Goal: Task Accomplishment & Management: Complete application form

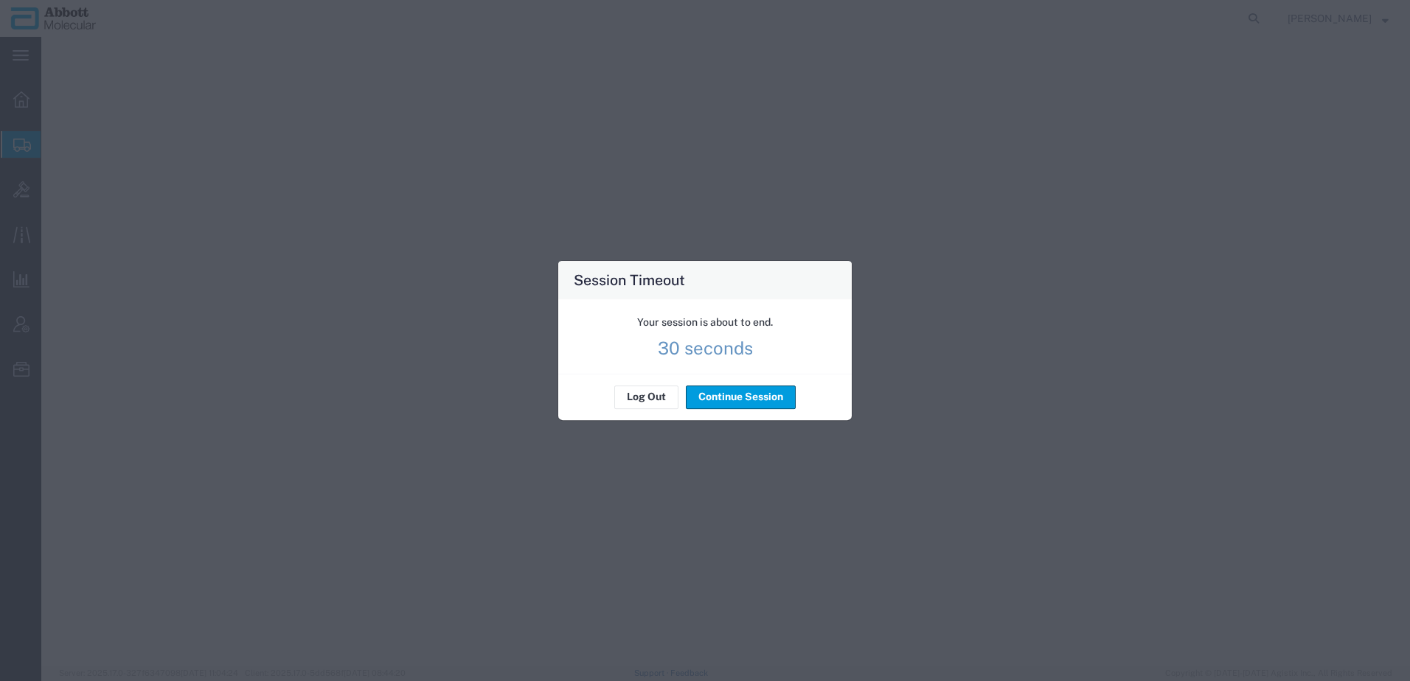
select select "48454"
select select "IL"
select select
select select "DE"
select select "EORI"
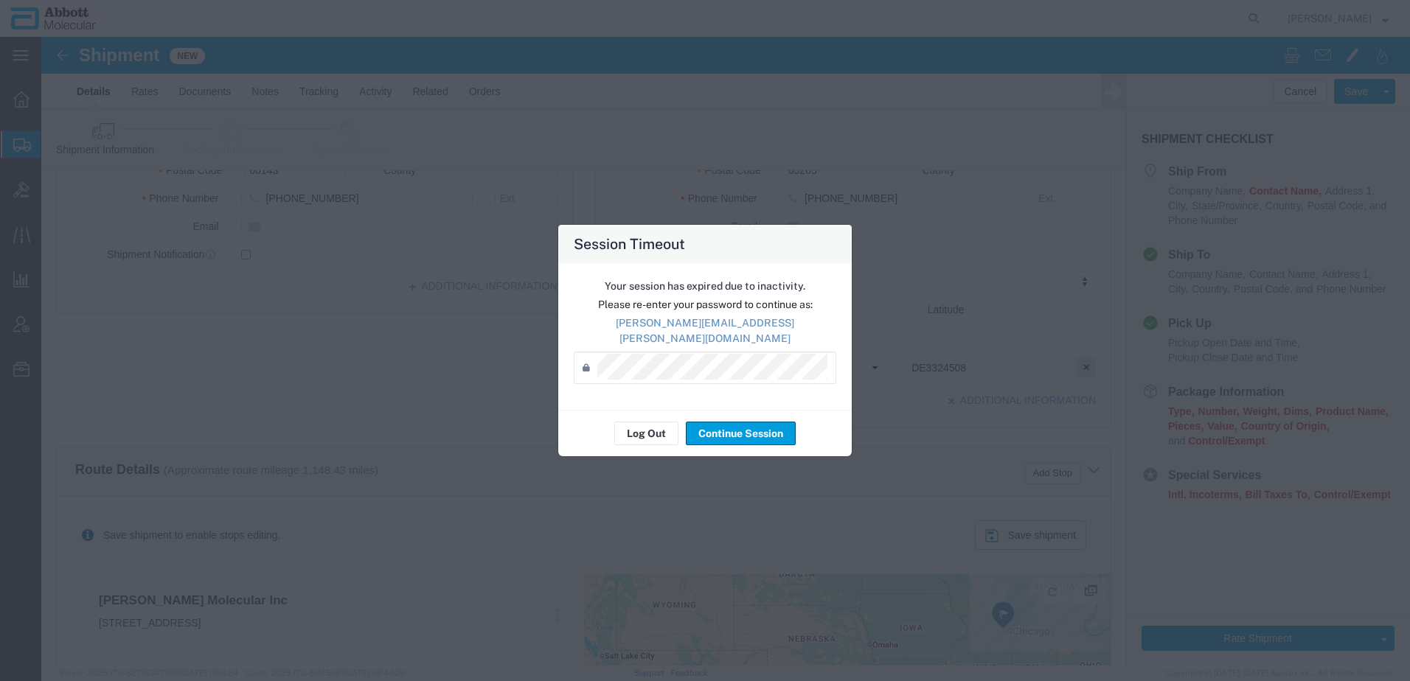
scroll to position [338, 0]
click at [635, 424] on button "Log Out" at bounding box center [646, 434] width 64 height 24
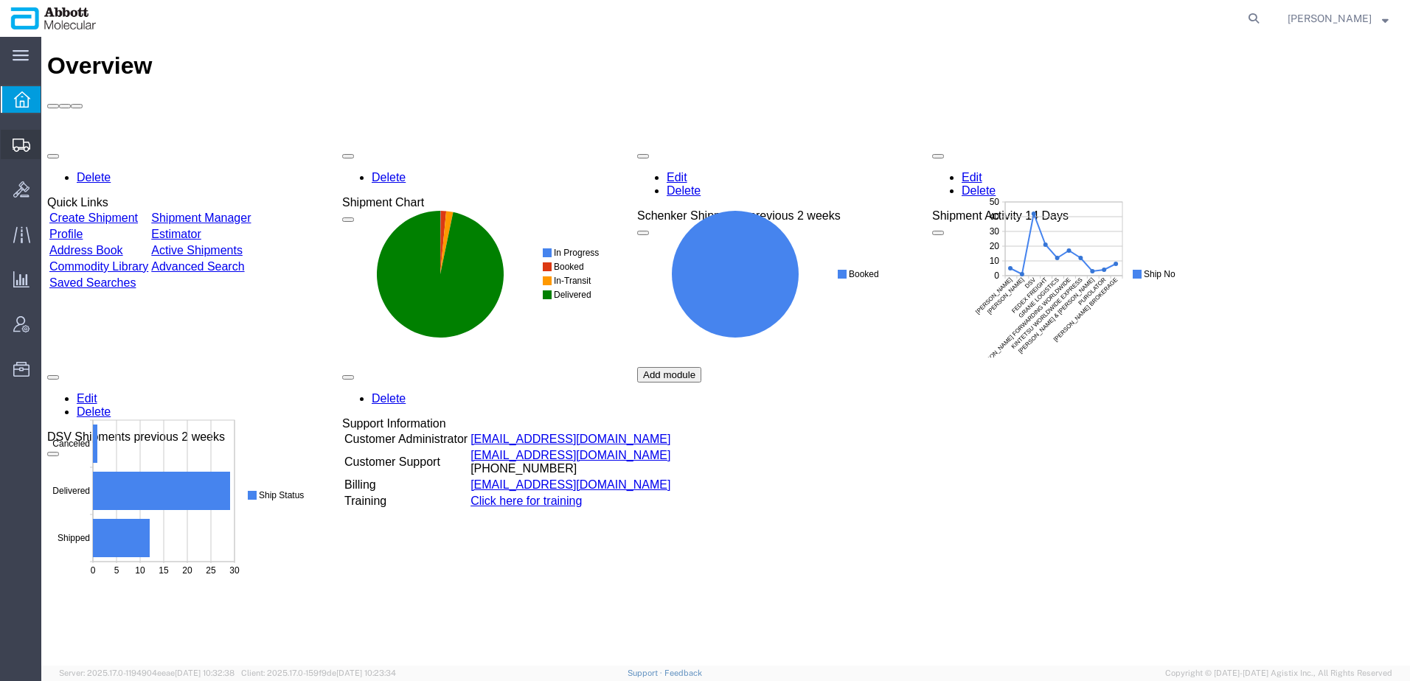
click at [0, 0] on span "Create from Template" at bounding box center [0, 0] width 0 height 0
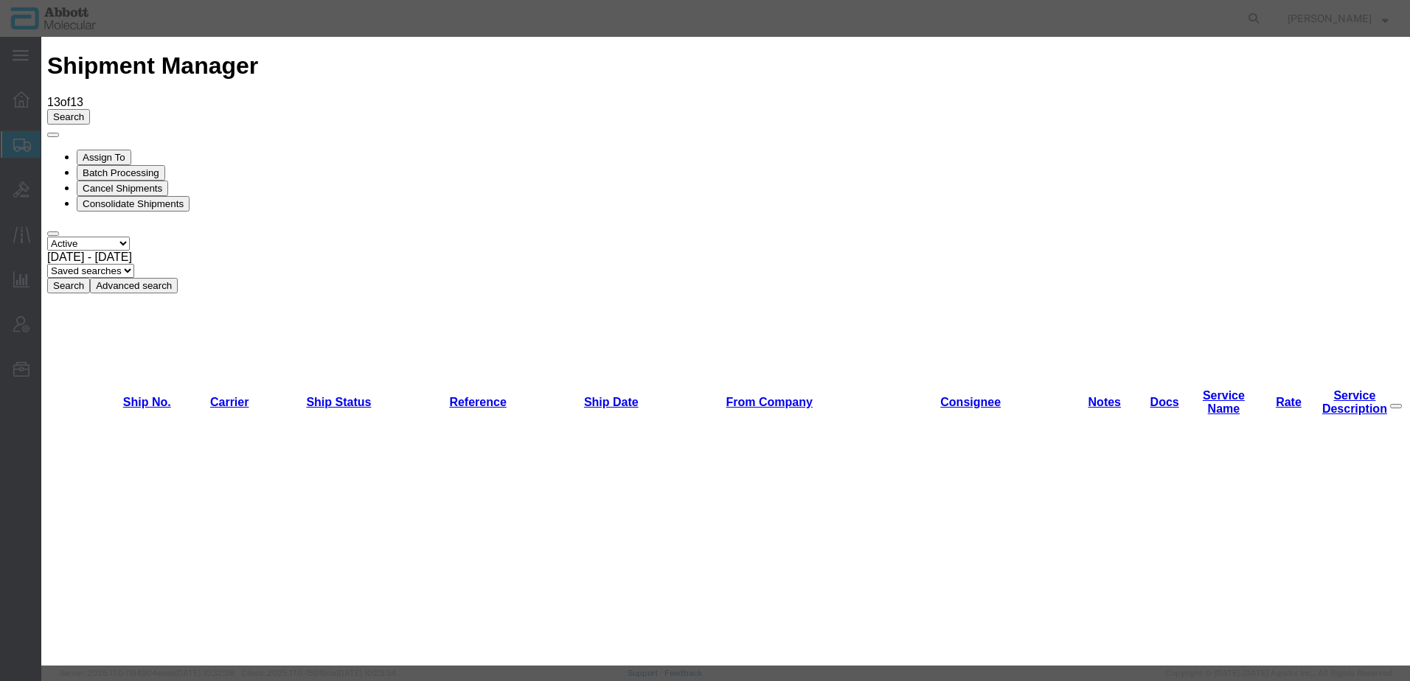
scroll to position [1173, 0]
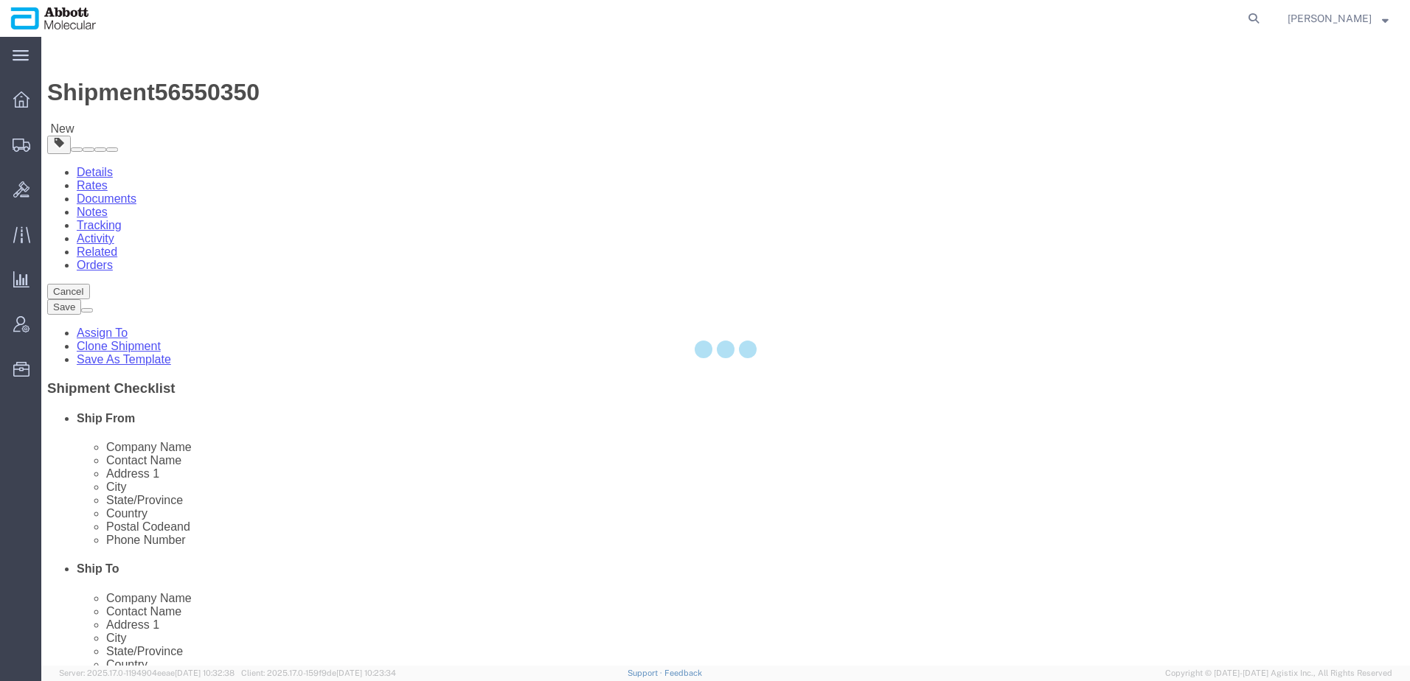
select select
select select "48454"
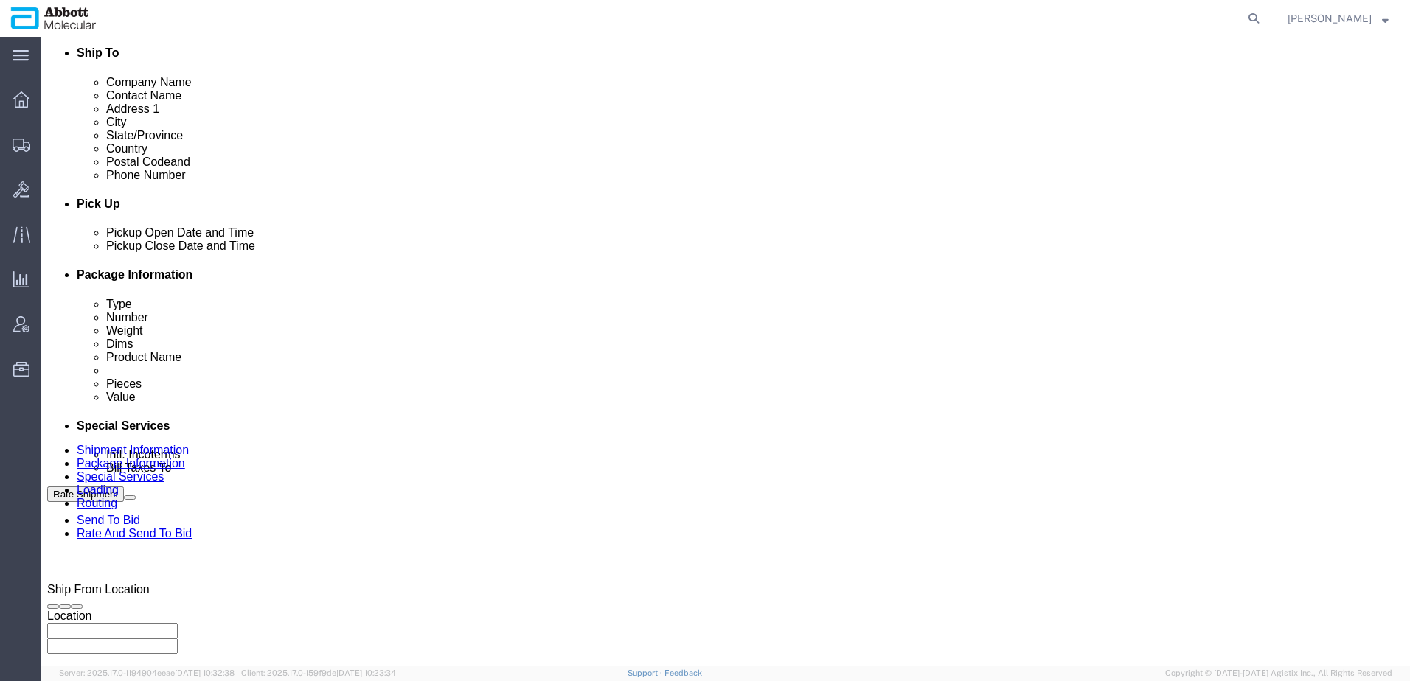
scroll to position [872, 0]
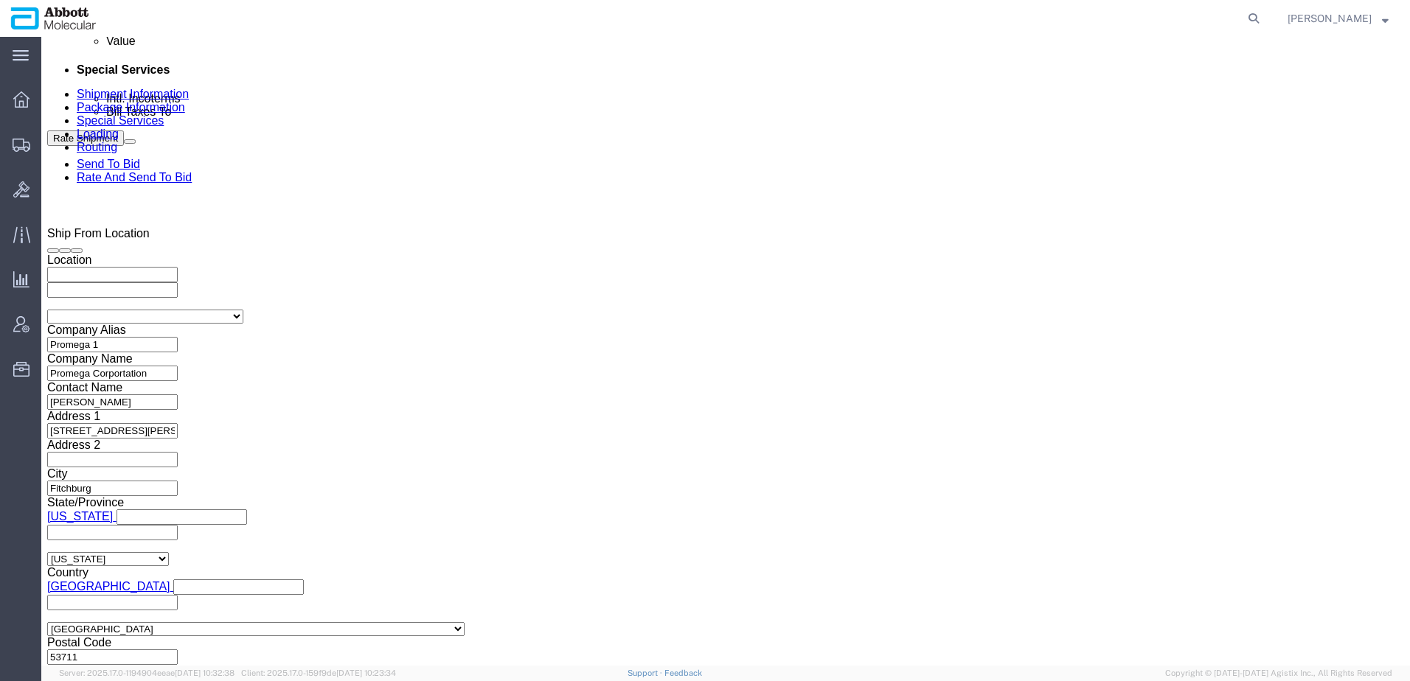
click input "Promega_[DATE]"
type input "Promega_[DATE]"
click icon "button"
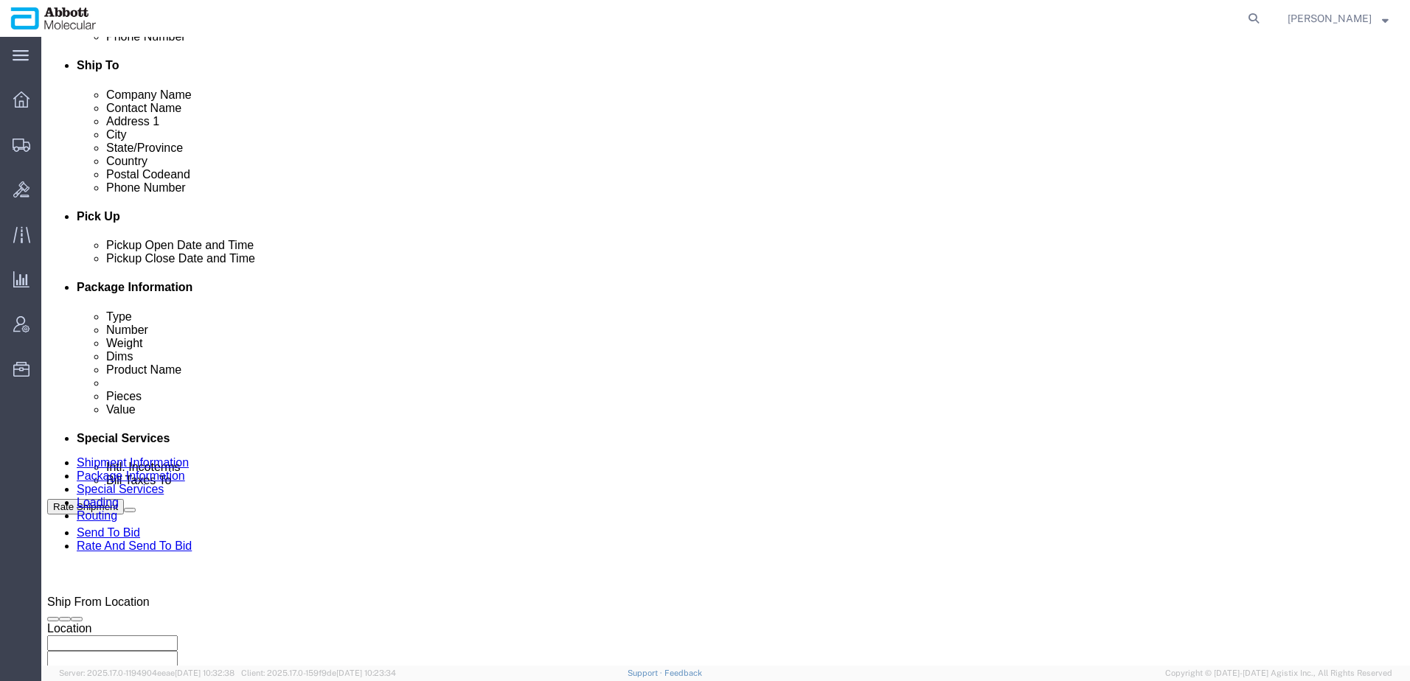
click div "[DATE] 9:24 AM"
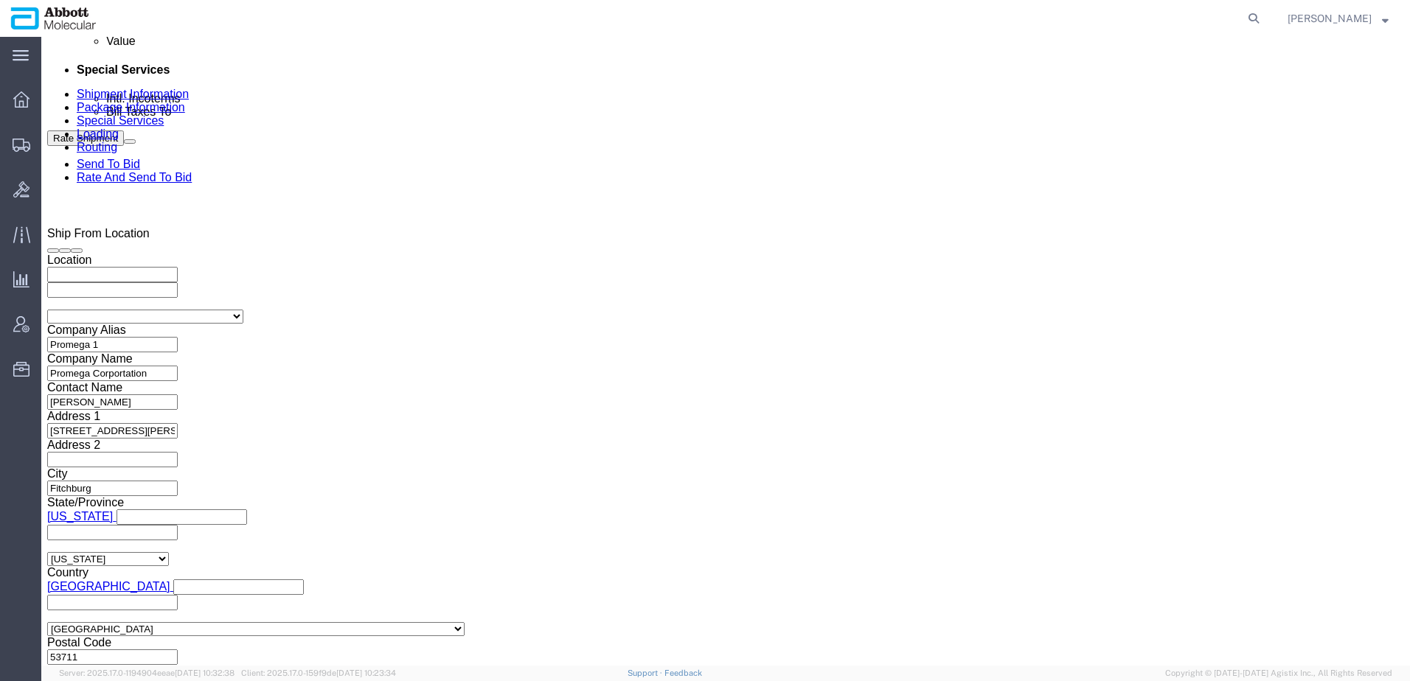
click input "9:24 AM"
type input "9:00 AM"
click button "Apply"
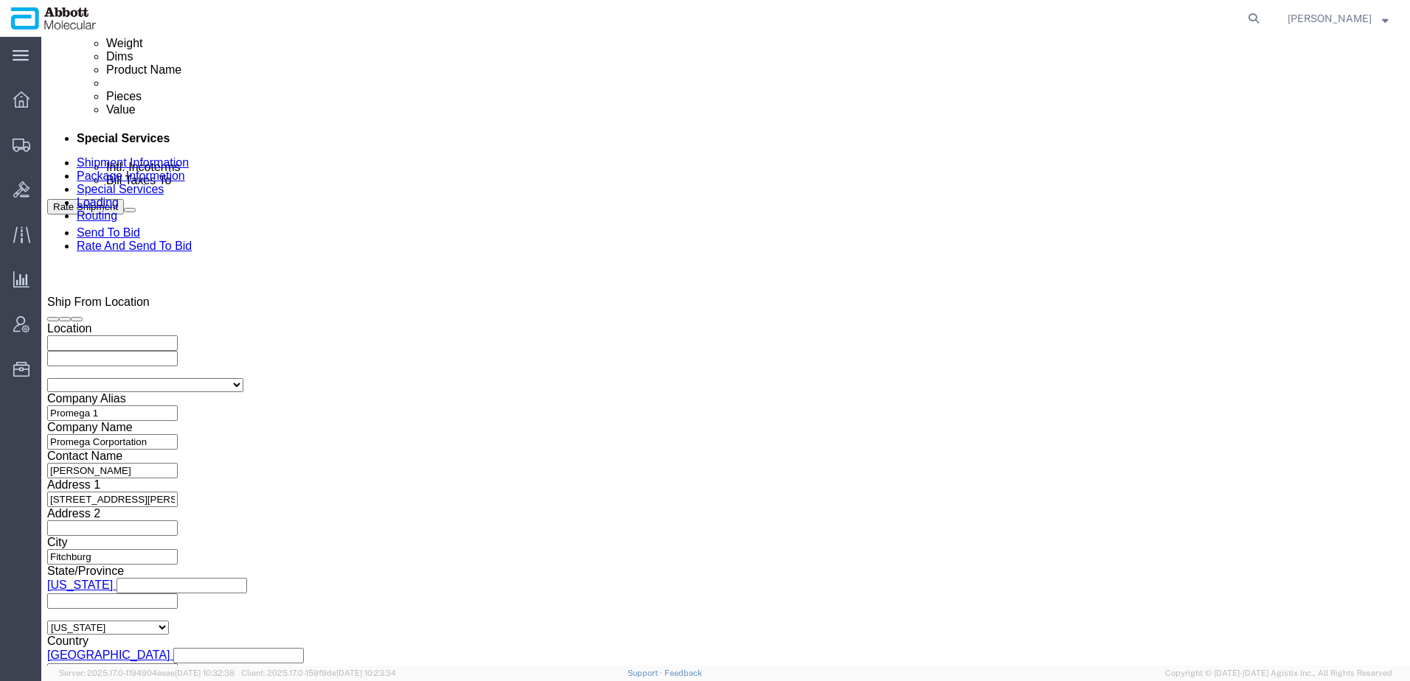
scroll to position [725, 0]
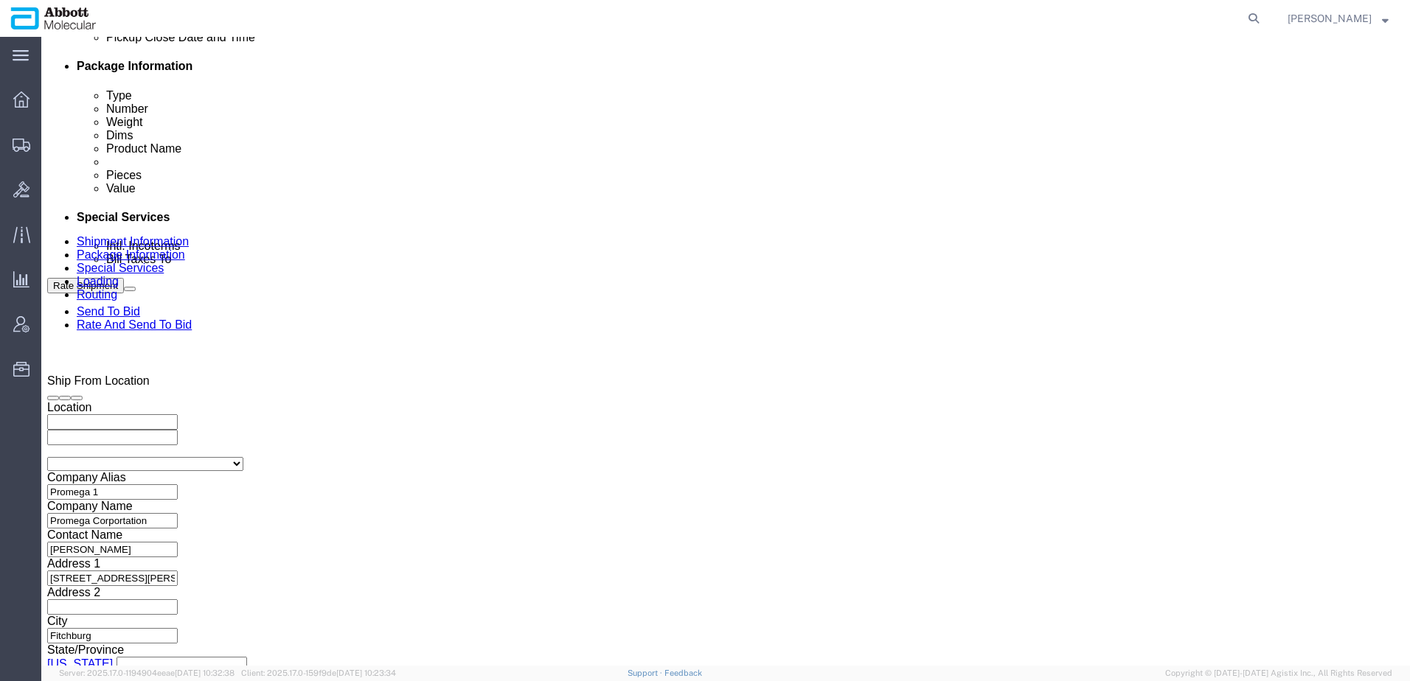
click div "[DATE] 10:00 AM"
type input "12:00 PM"
click button "Apply"
click div
click button "Apply"
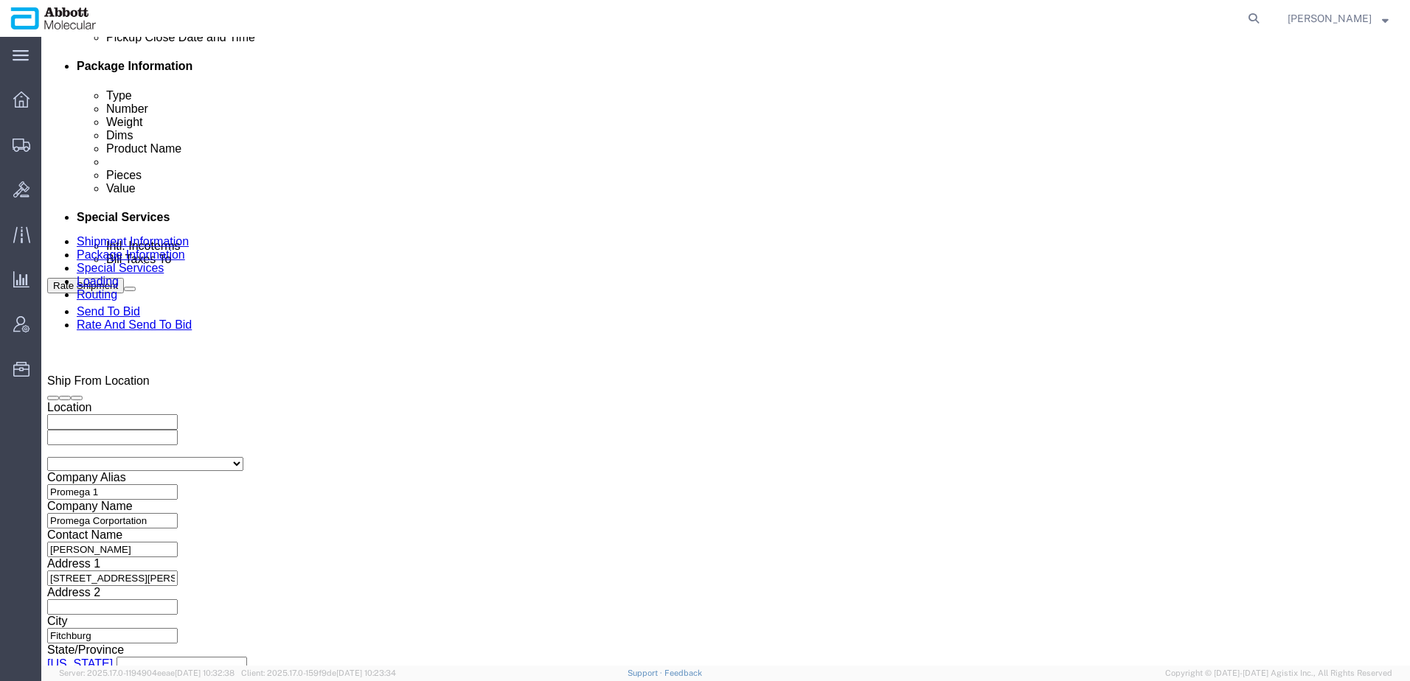
click div
type input "5:00 PM"
click button "Apply"
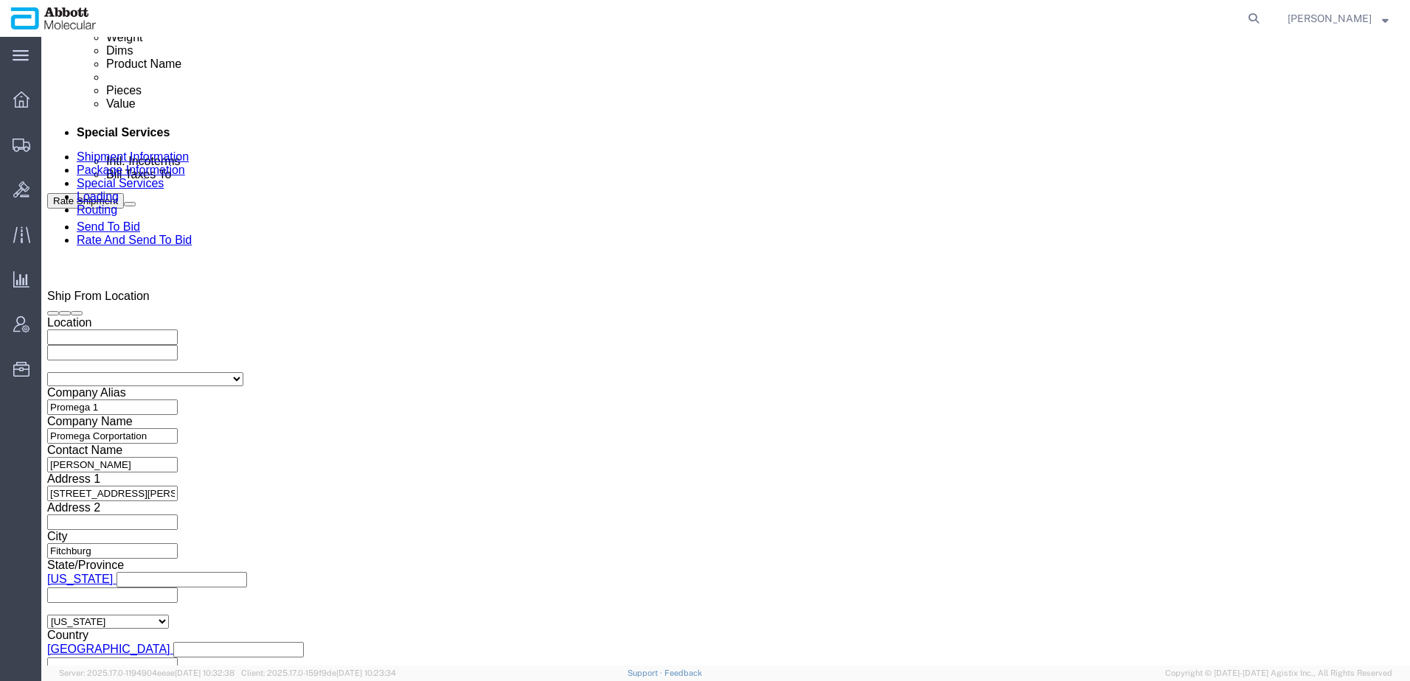
scroll to position [872, 0]
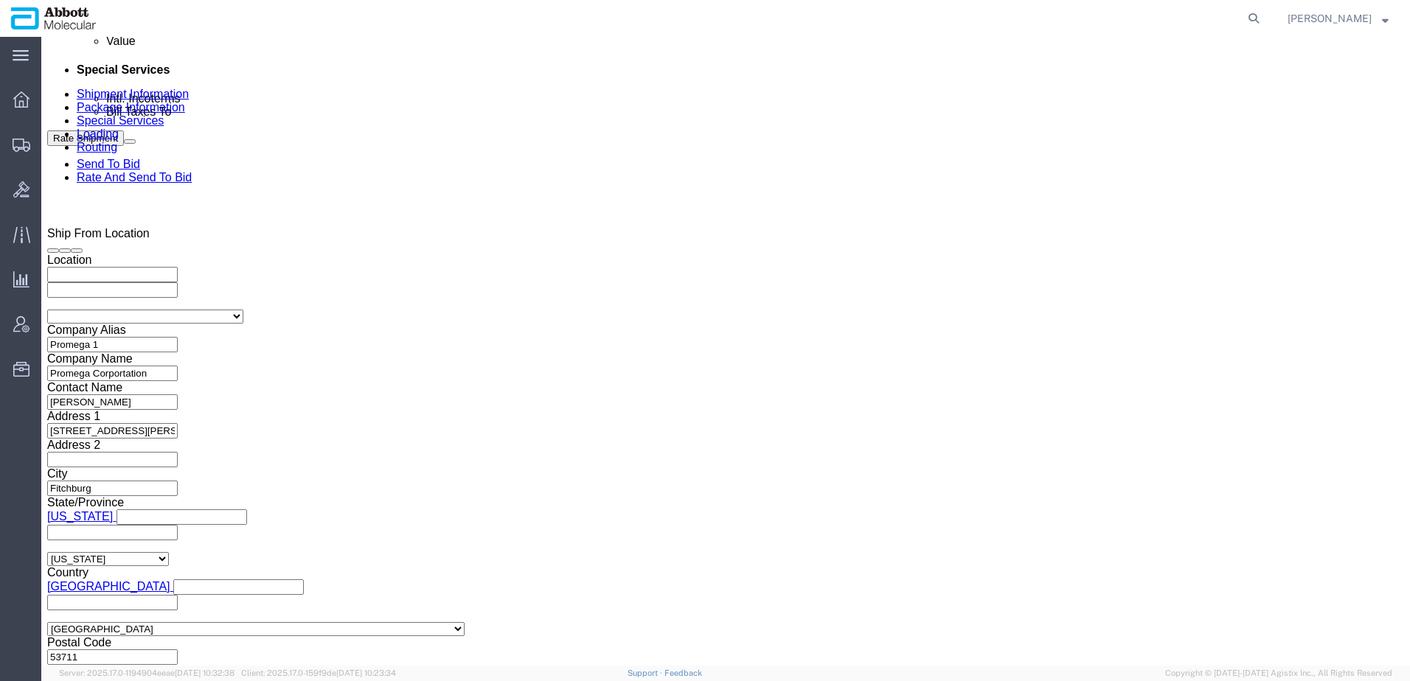
click button "Continue"
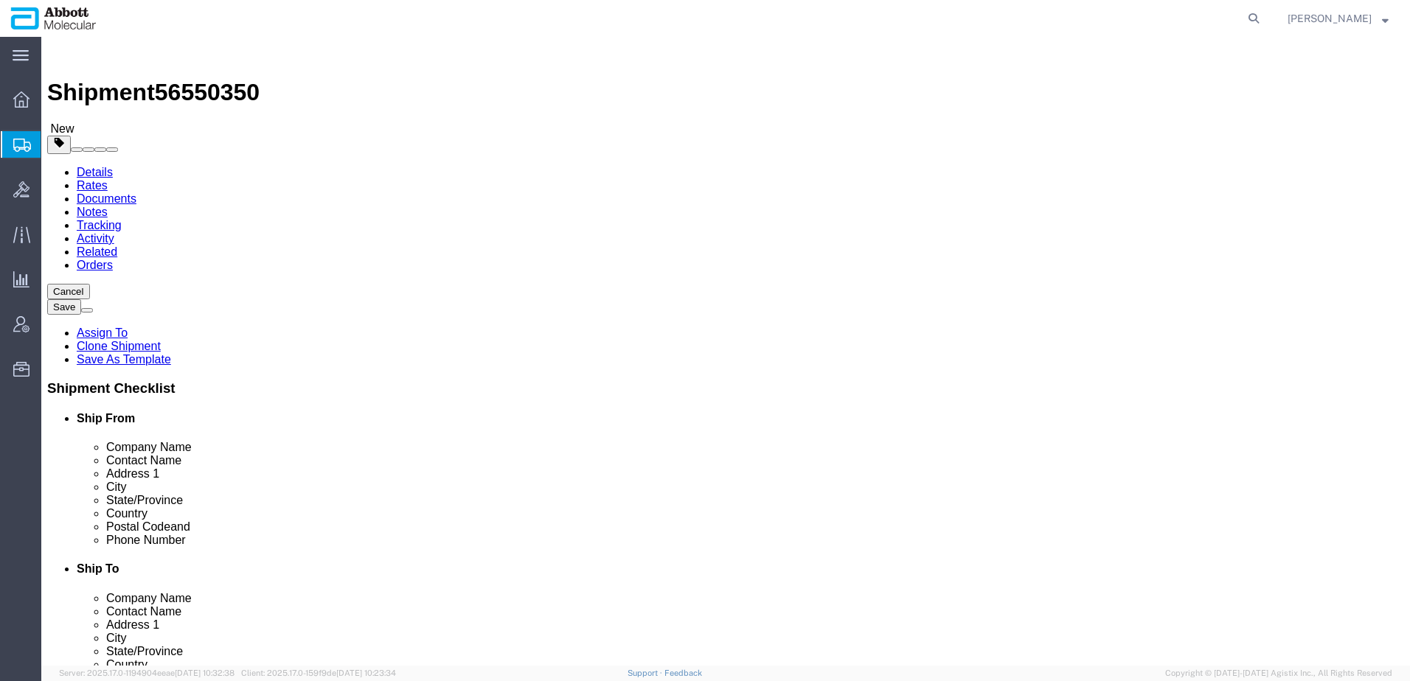
drag, startPoint x: 257, startPoint y: 259, endPoint x: 257, endPoint y: 266, distance: 7.4
click select "Select Box (B) Box (C) Box (D) Cardboard Box(es) Crate (Instrument) Crate(s) En…"
select select "PSST"
click select "Select Box (B) Box (C) Box (D) Cardboard Box(es) Crate (Instrument) Crate(s) En…"
drag, startPoint x: 229, startPoint y: 320, endPoint x: 141, endPoint y: 328, distance: 88.1
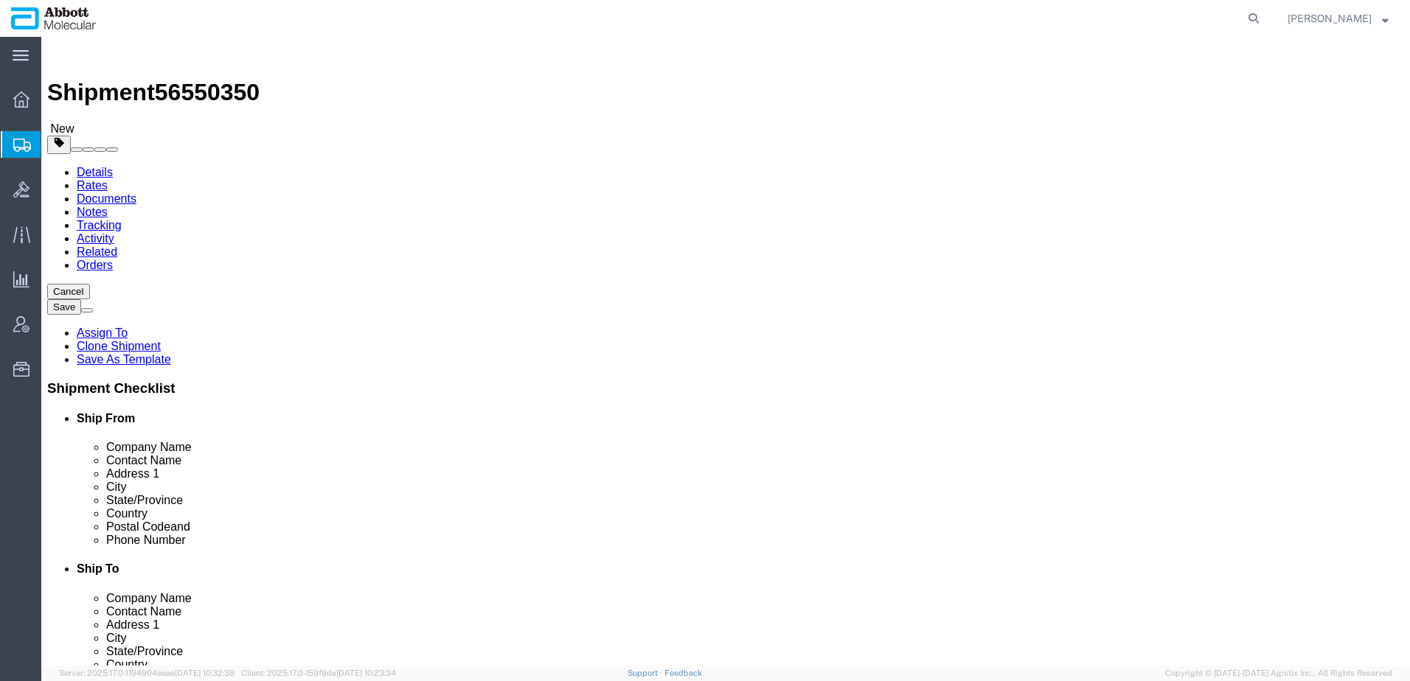
click div "Package Type Select Box (B) Box (C) Box (D) Cardboard Box(es) Crate (Instrument…"
type input "25"
click input "text"
type input "48"
type input "40"
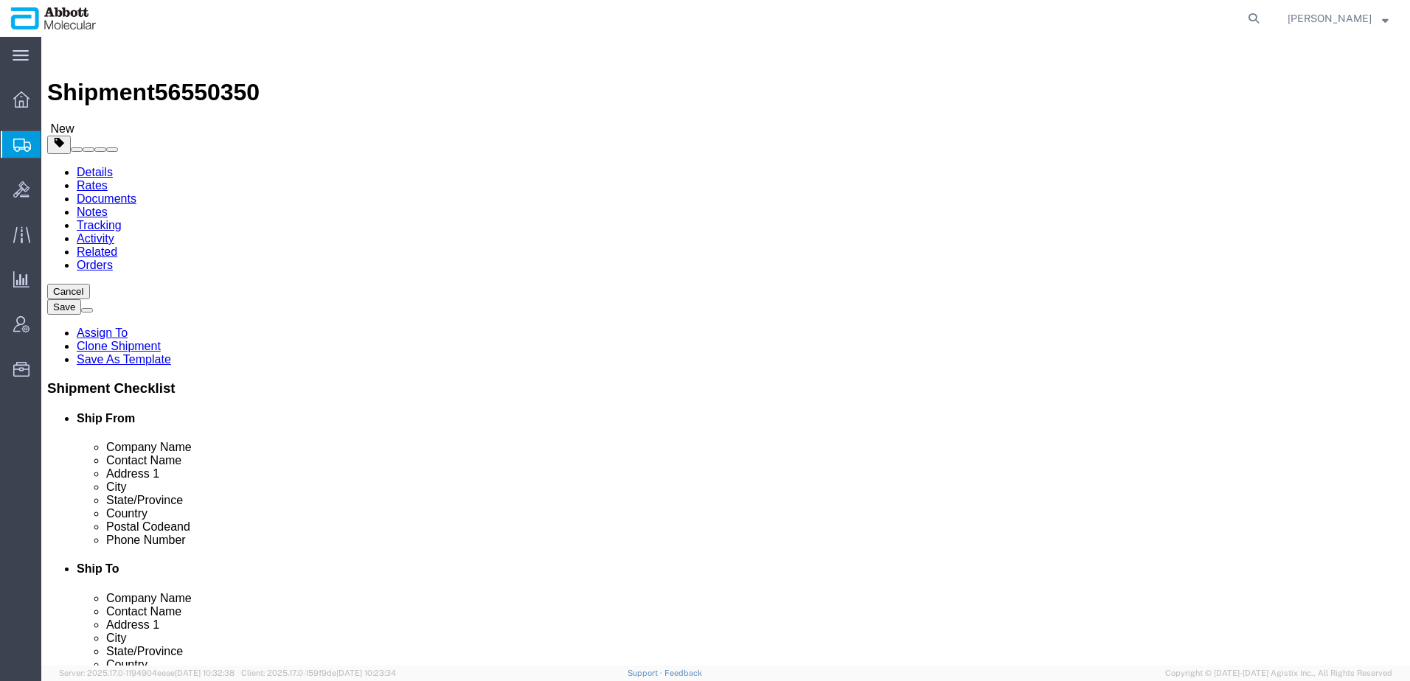
type input "40"
drag, startPoint x: 237, startPoint y: 376, endPoint x: 210, endPoint y: 362, distance: 30.0
click input "0.00"
type input "0"
drag, startPoint x: 240, startPoint y: 369, endPoint x: 24, endPoint y: 365, distance: 216.1
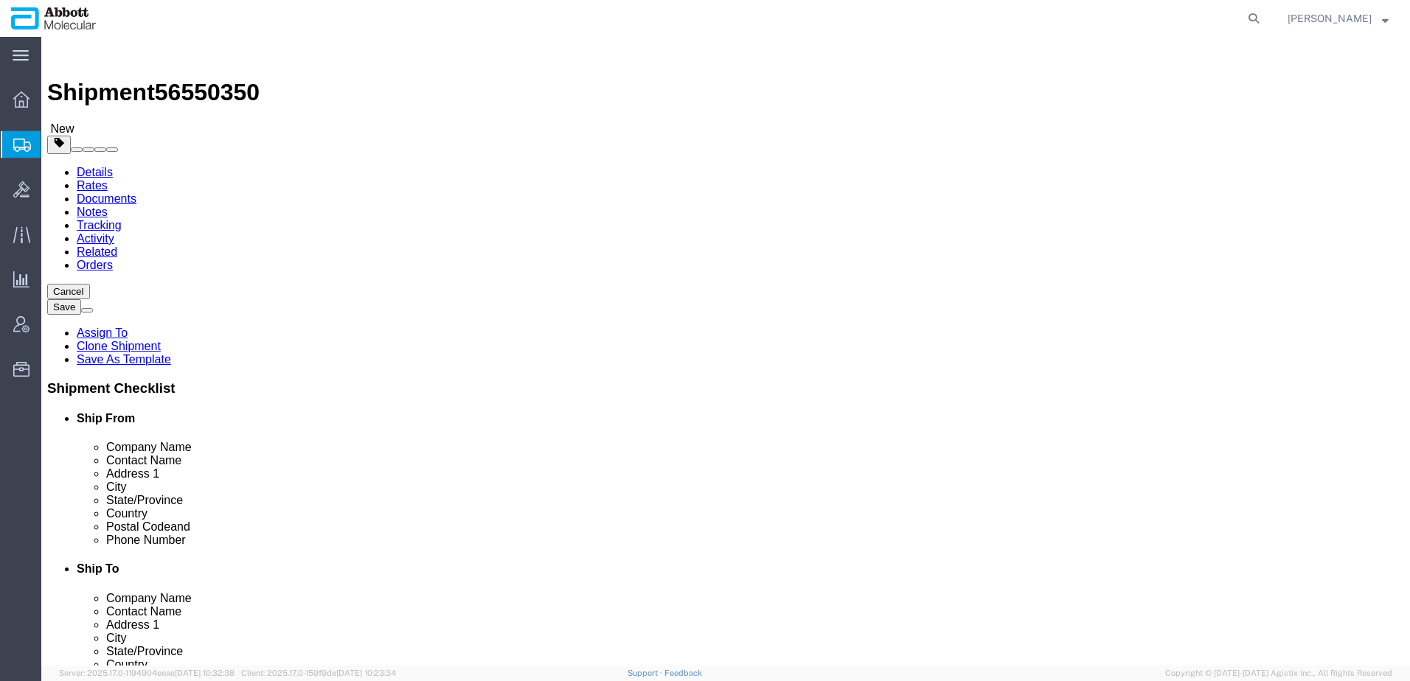
click div "Weight 5000 Select kgs lbs Ship. t°"
type input "7706"
click input "checkbox"
checkbox input "true"
type input "AMBIENT"
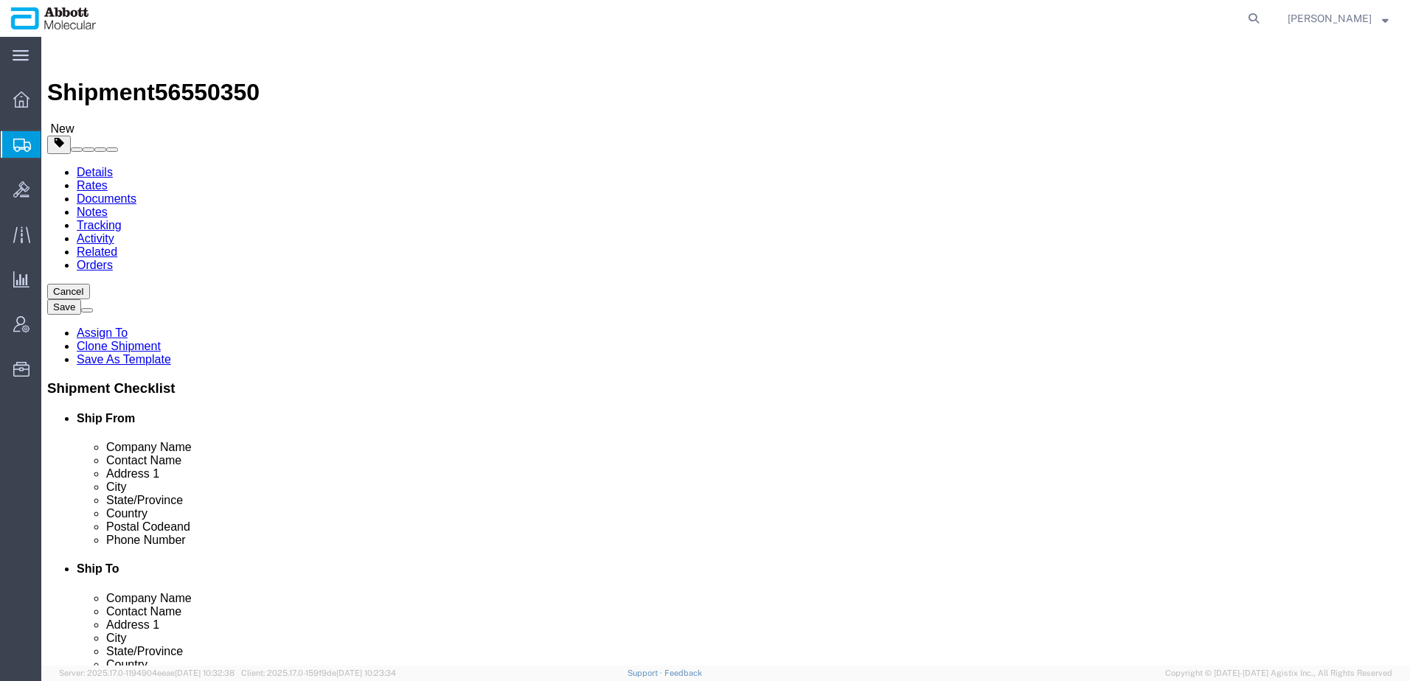
click span
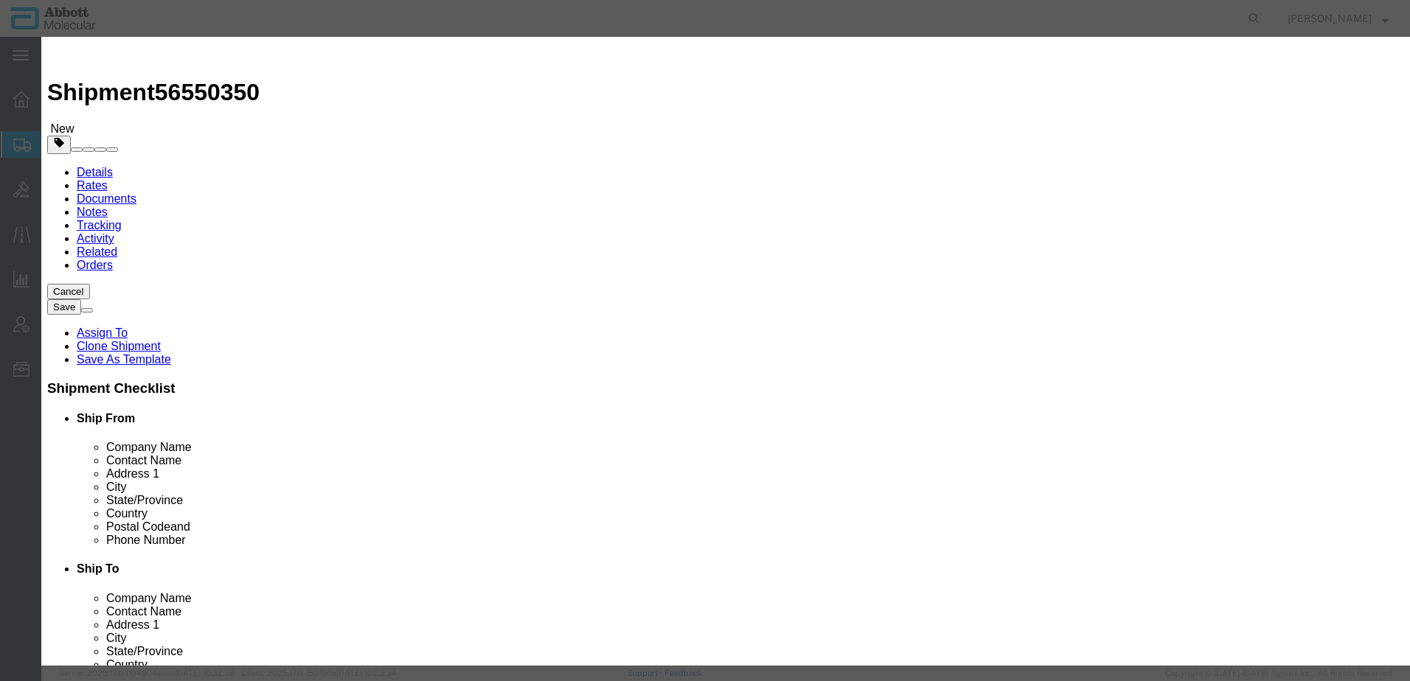
click input "text"
type input "lysis"
click td "Model: 09N2001"
checkbox input "true"
select select "USD"
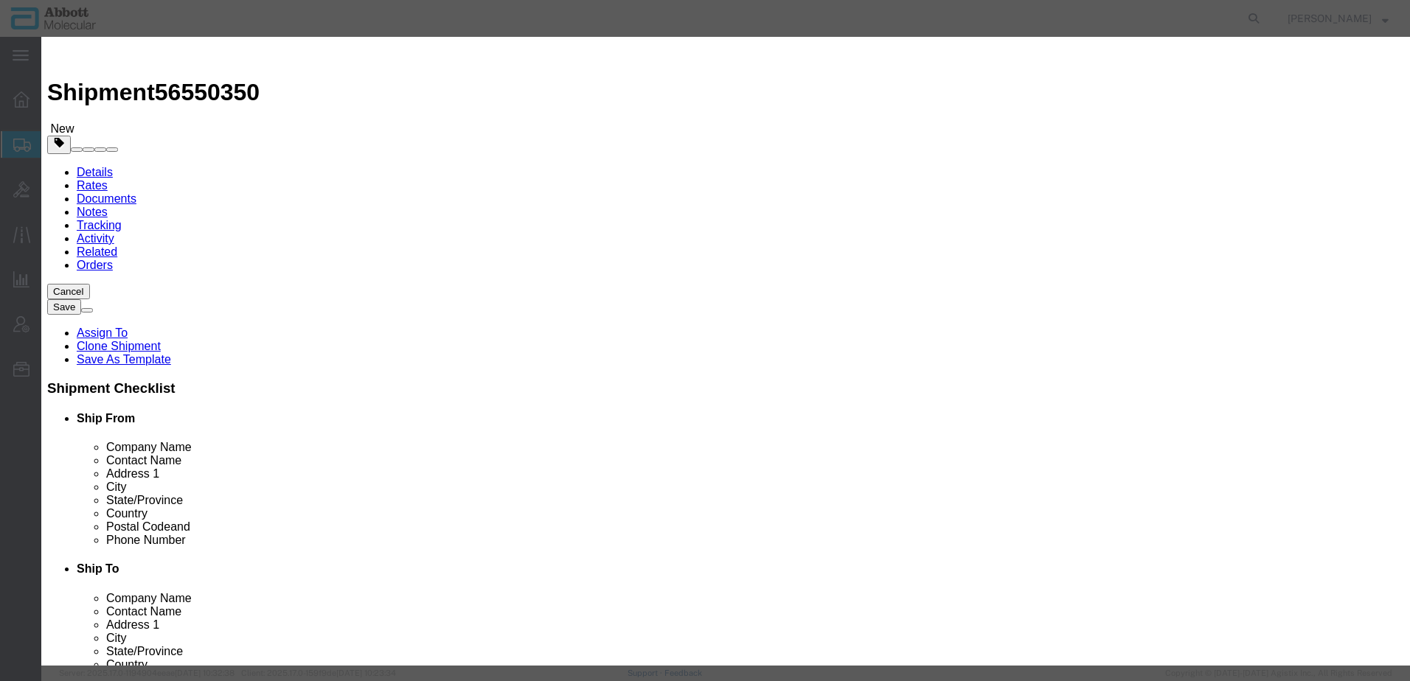
select select "US"
type input "CORROSIVE LIQUID, N.O.S. (GUANIDINE THIOCYANATE SOLUTION)"
type input "1760"
select select "8 Corrosive"
select select "II"
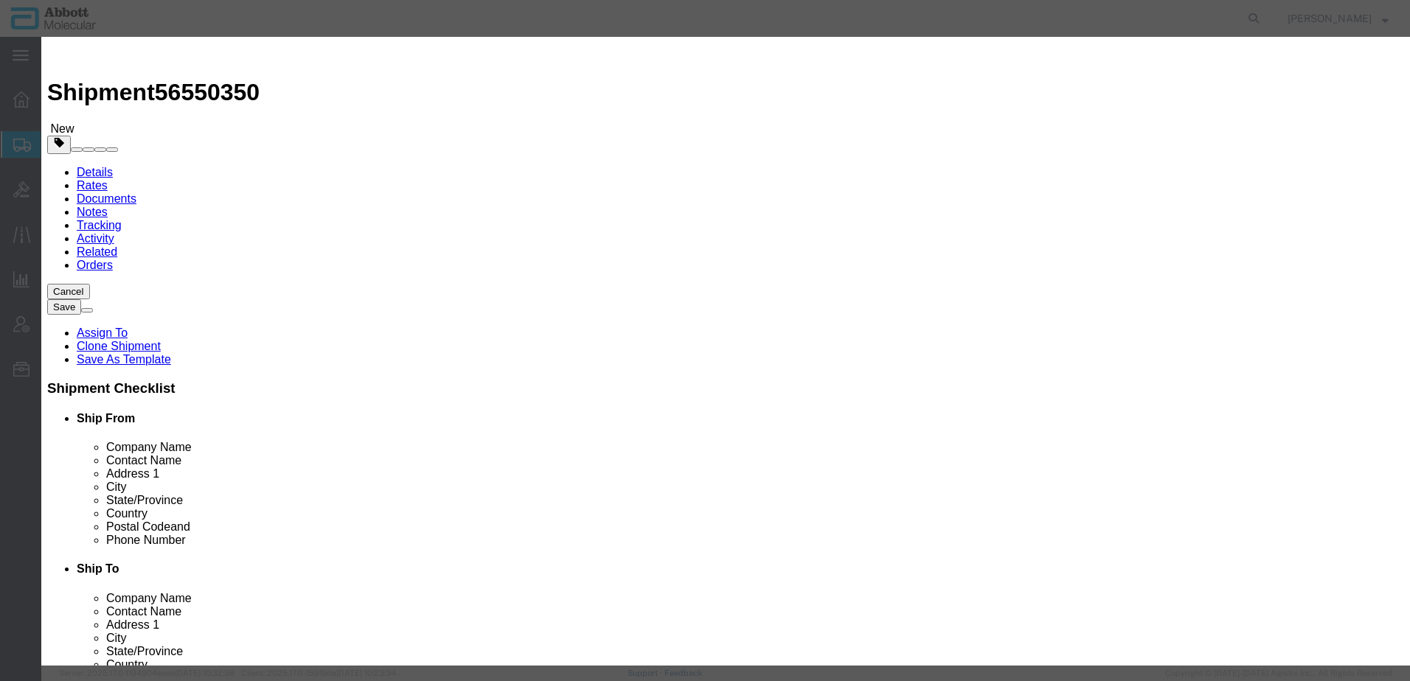
select select "BOXES"
select select "FIBERBOARD"
type input "[PERSON_NAME] Molecular"
type input "[PERSON_NAME]"
type input "[PHONE_NUMBER]"
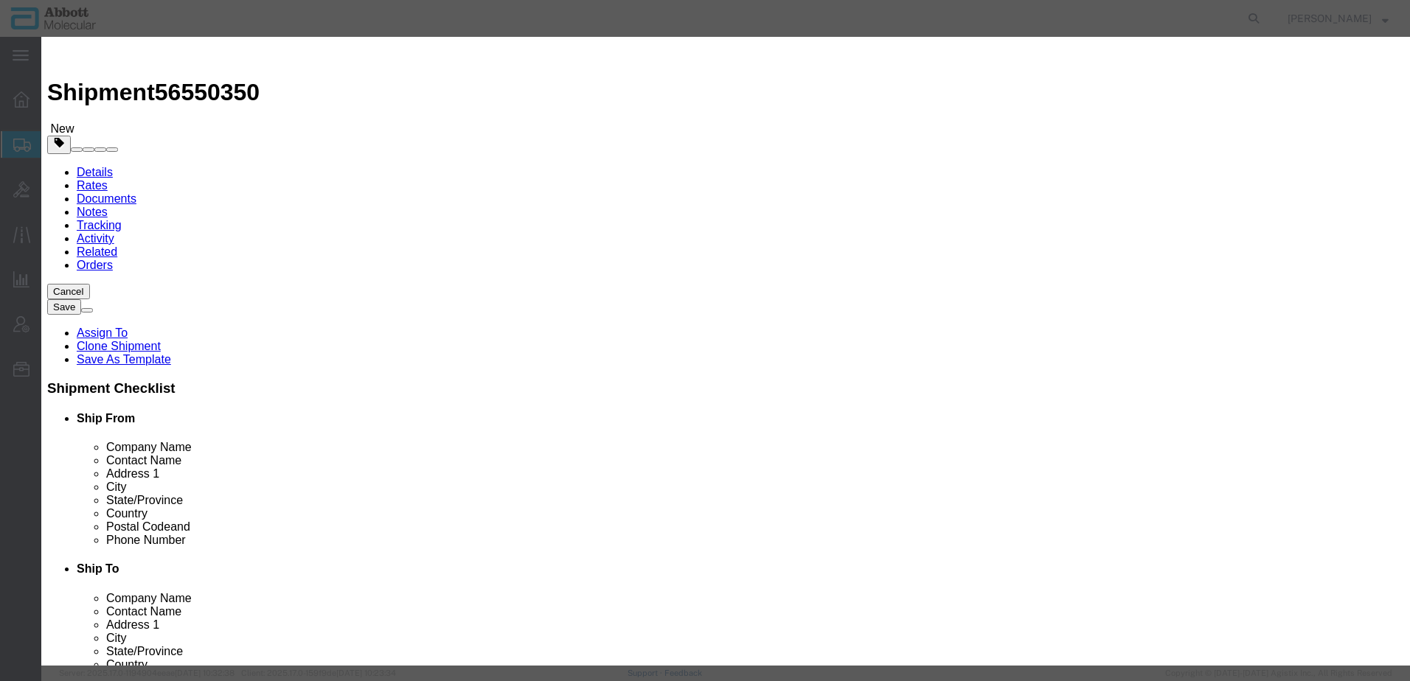
type input "09N2001"
type textarea "Alinity m Lysis Solution"
type input "09N2001"
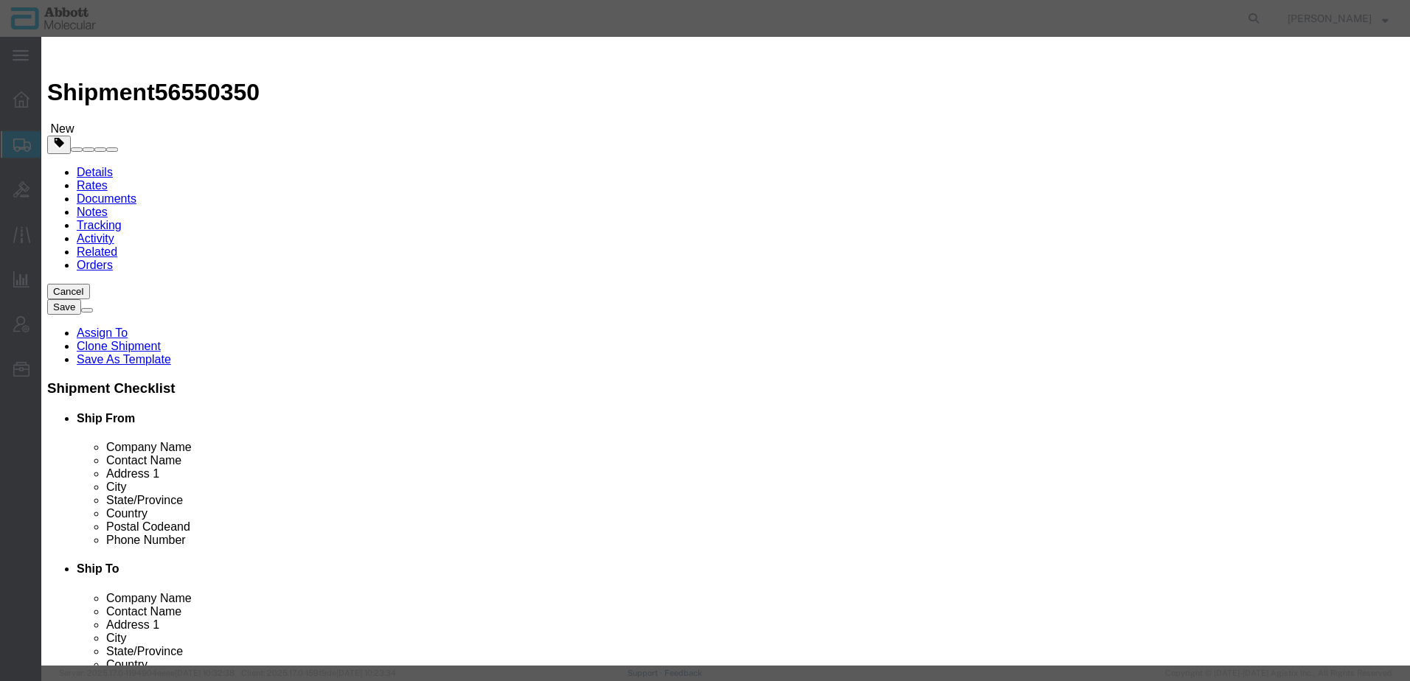
click input "text"
type input "552"
click input "text"
type input "1.00"
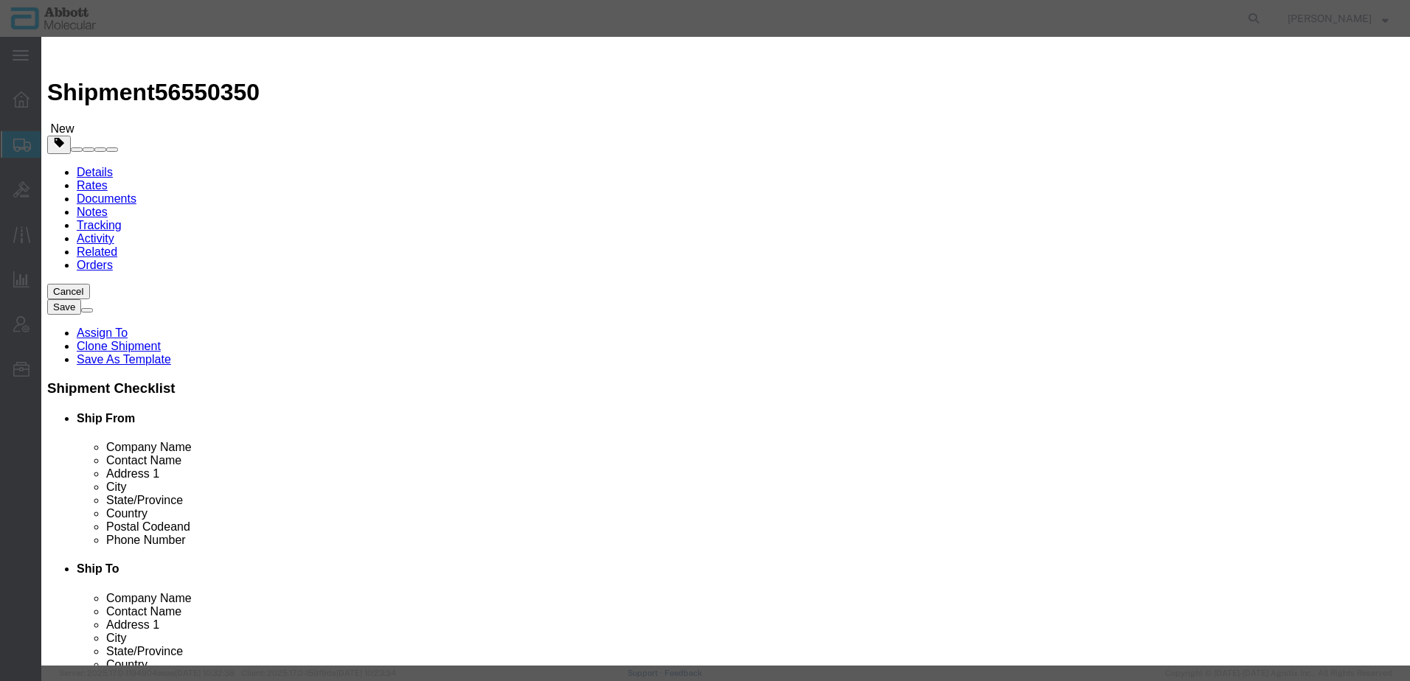
click button "Save & Close"
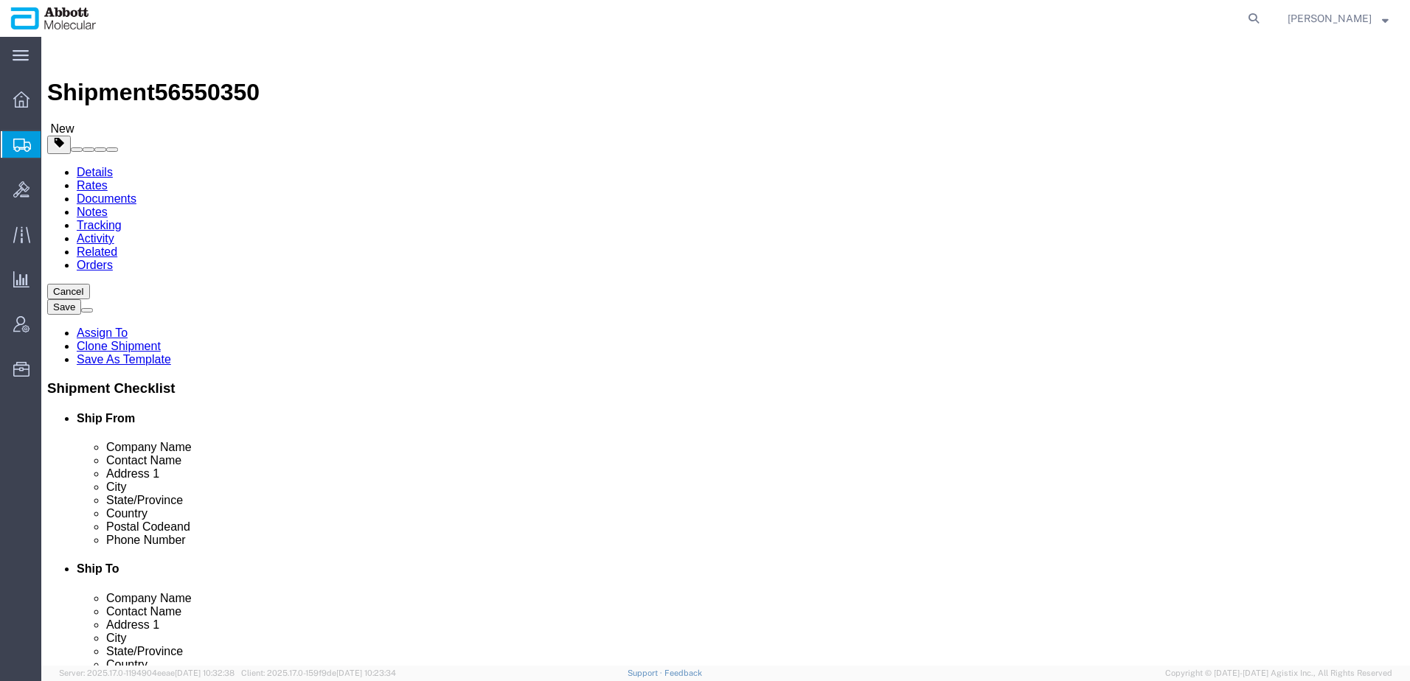
scroll to position [60, 0]
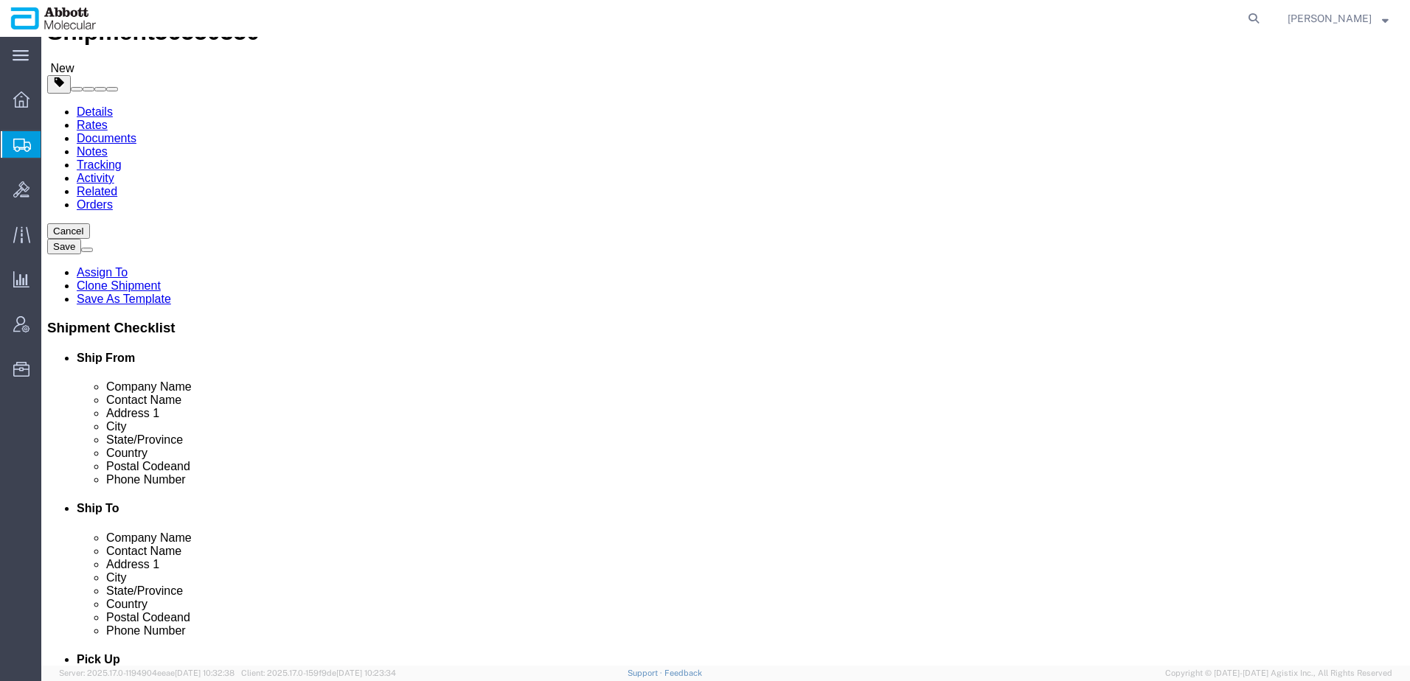
click button "Rate Shipment"
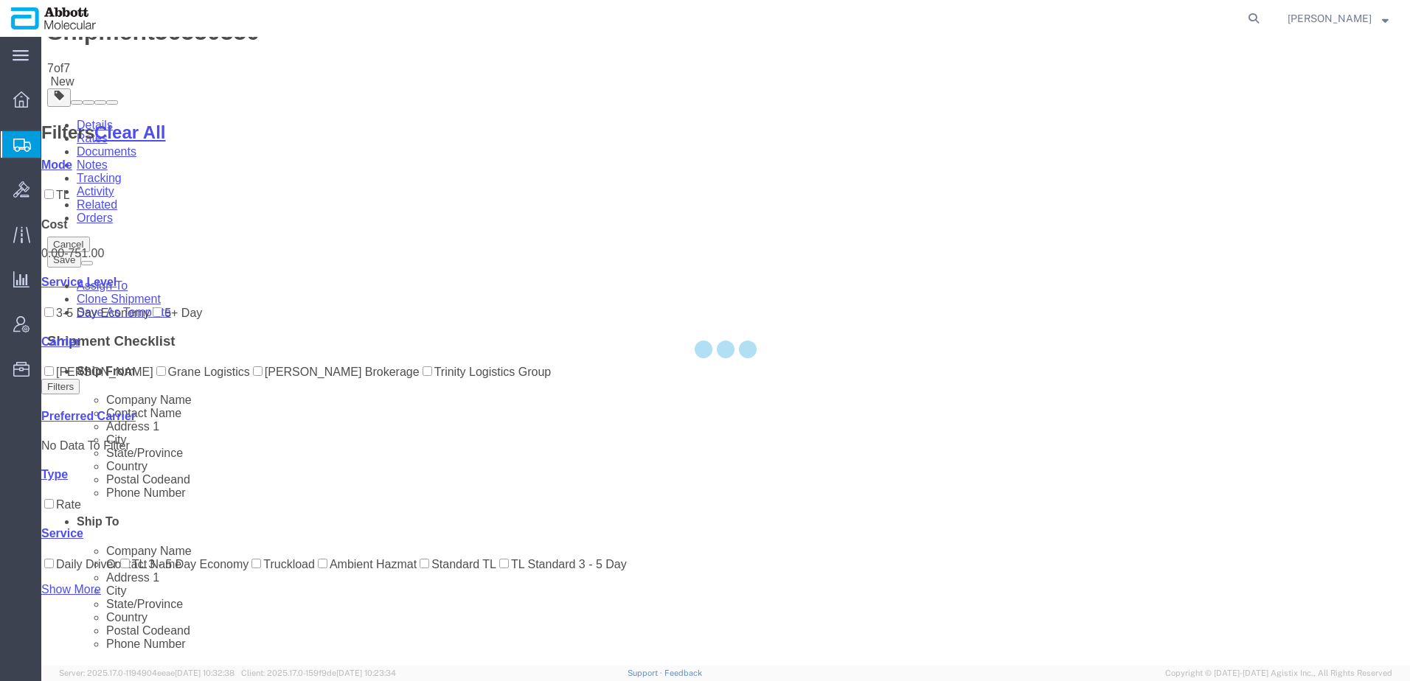
scroll to position [0, 0]
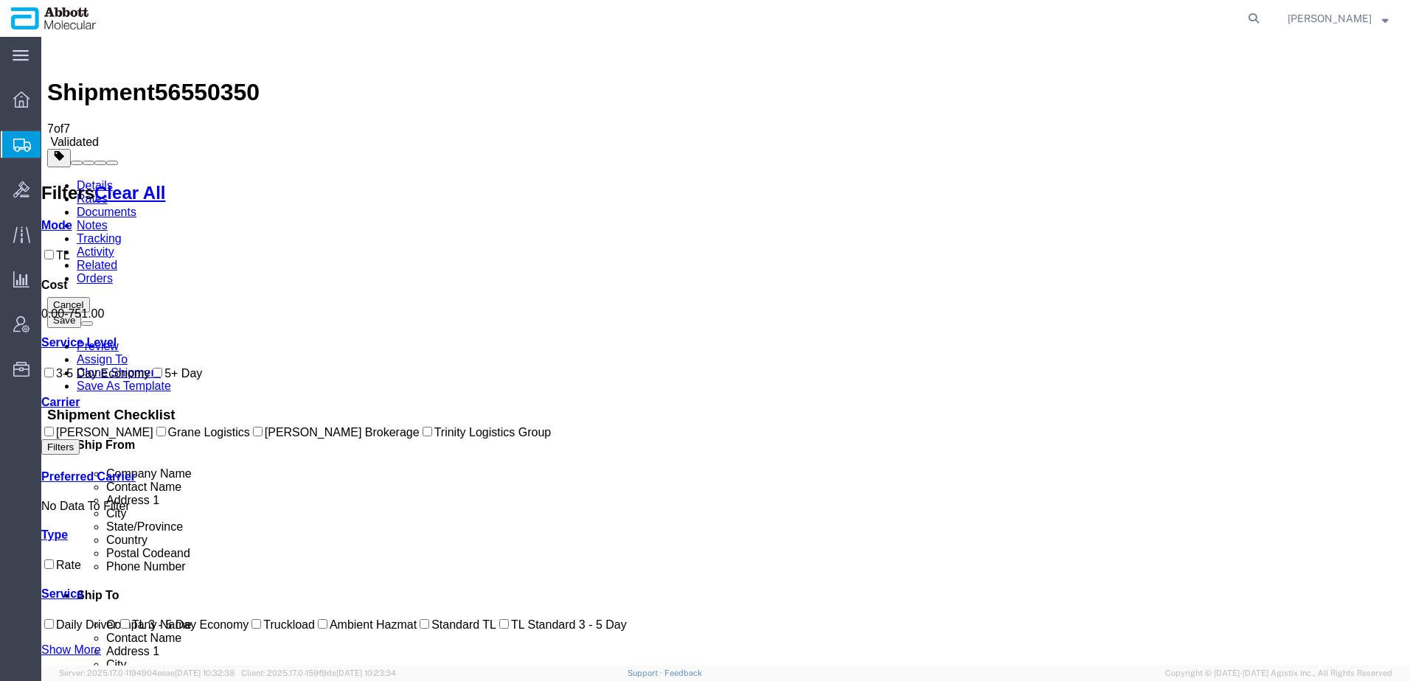
click at [87, 179] on link "Details" at bounding box center [95, 185] width 36 height 13
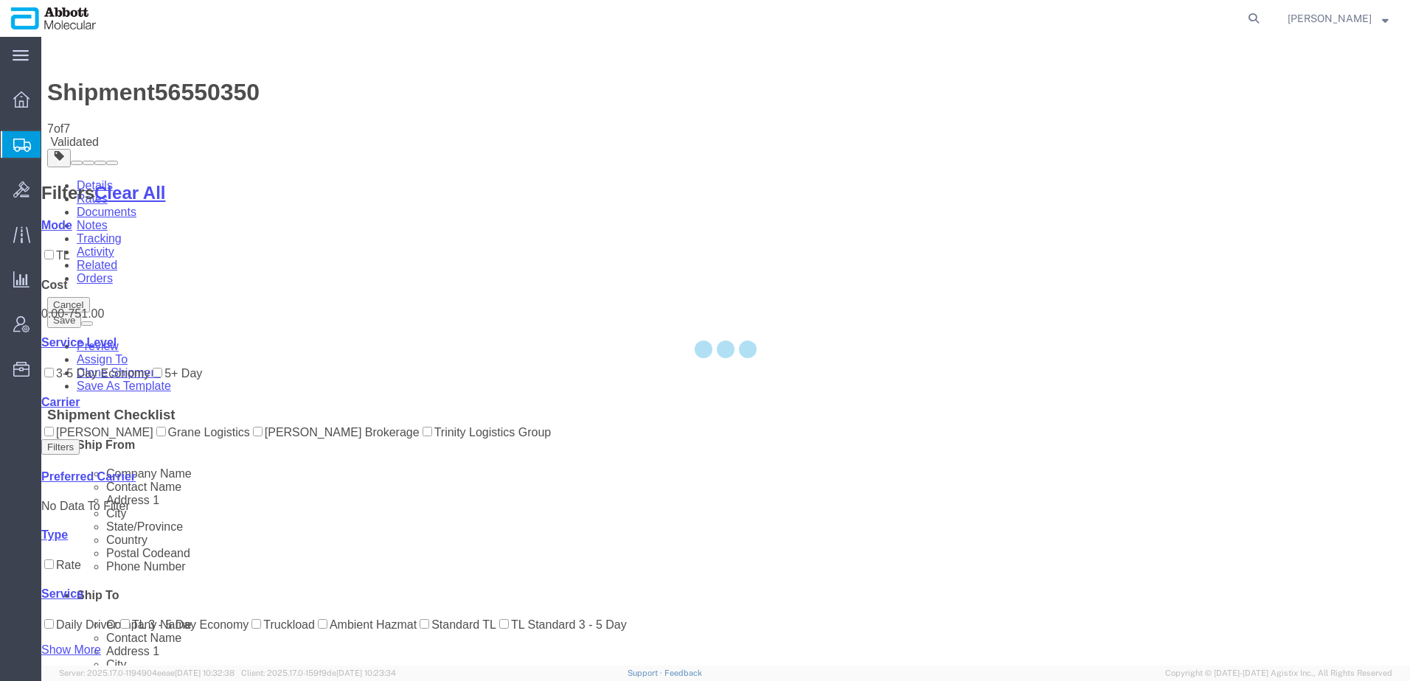
select select "48454"
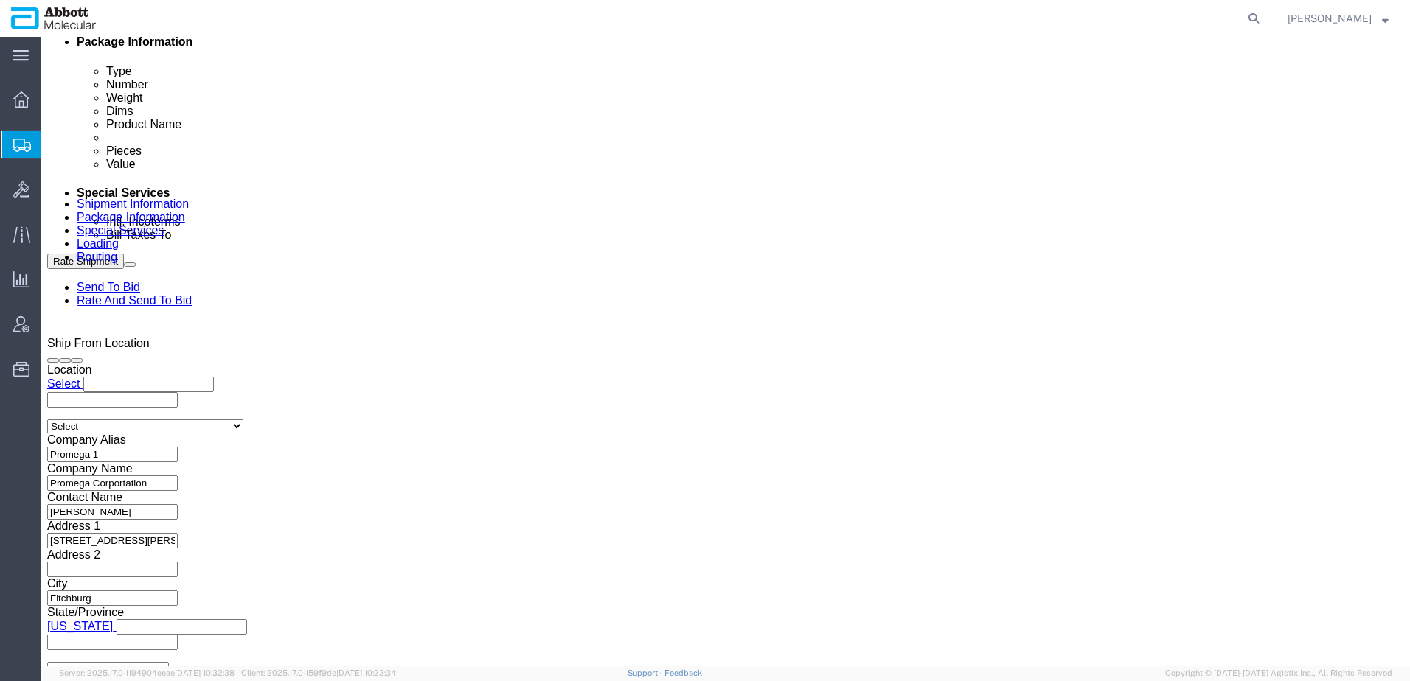
scroll to position [651, 0]
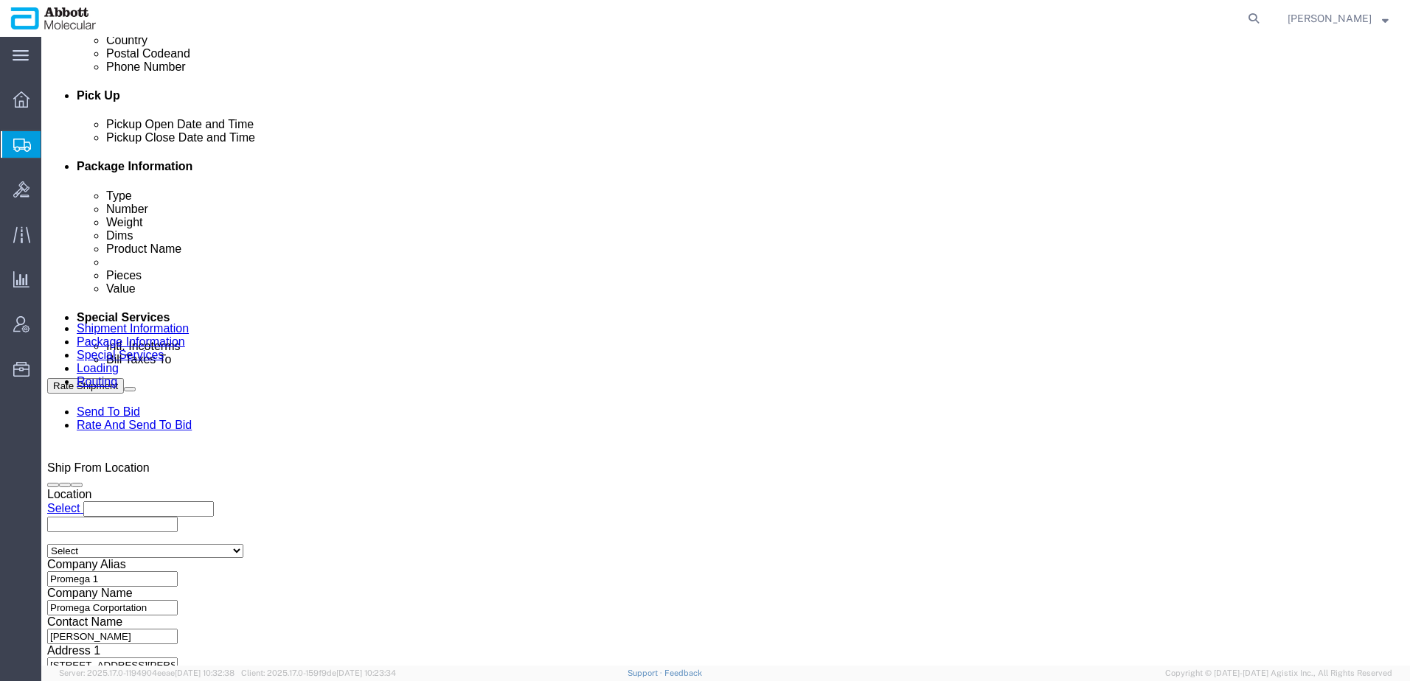
click div "[DATE] 1:00 PM"
type input "2:00 PM"
click button "Apply"
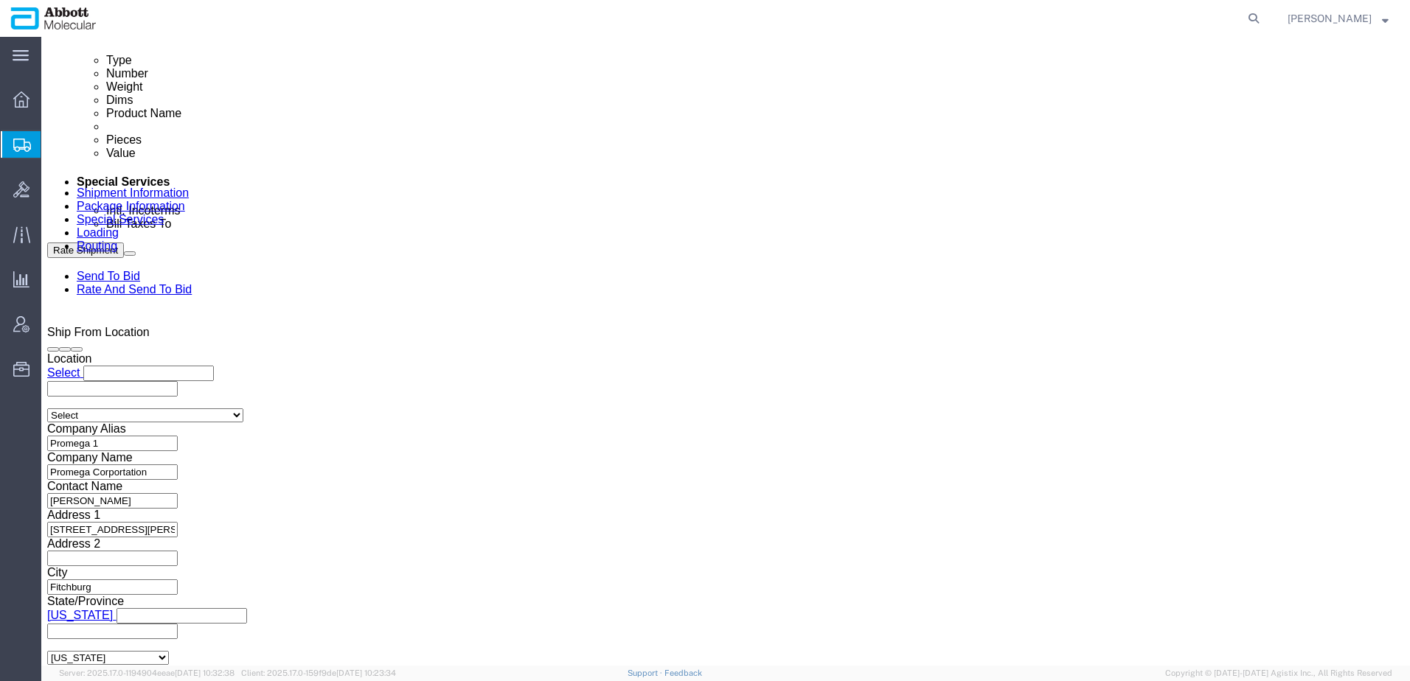
scroll to position [798, 0]
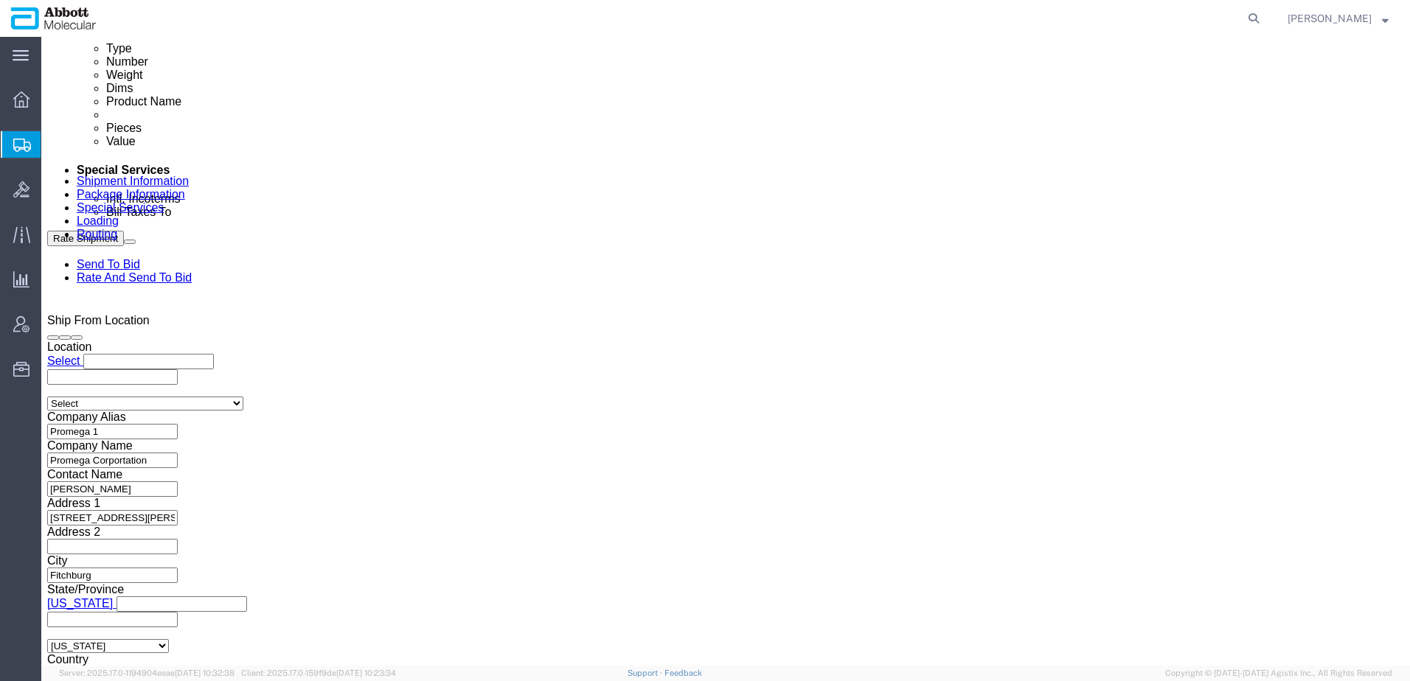
click input "text"
click select "Select Account Type Activity ID Airline Appointment Number ASN Batch Request # …"
select select "PURCHORD"
click select "Select Account Type Activity ID Airline Appointment Number ASN Batch Request # …"
click input "text"
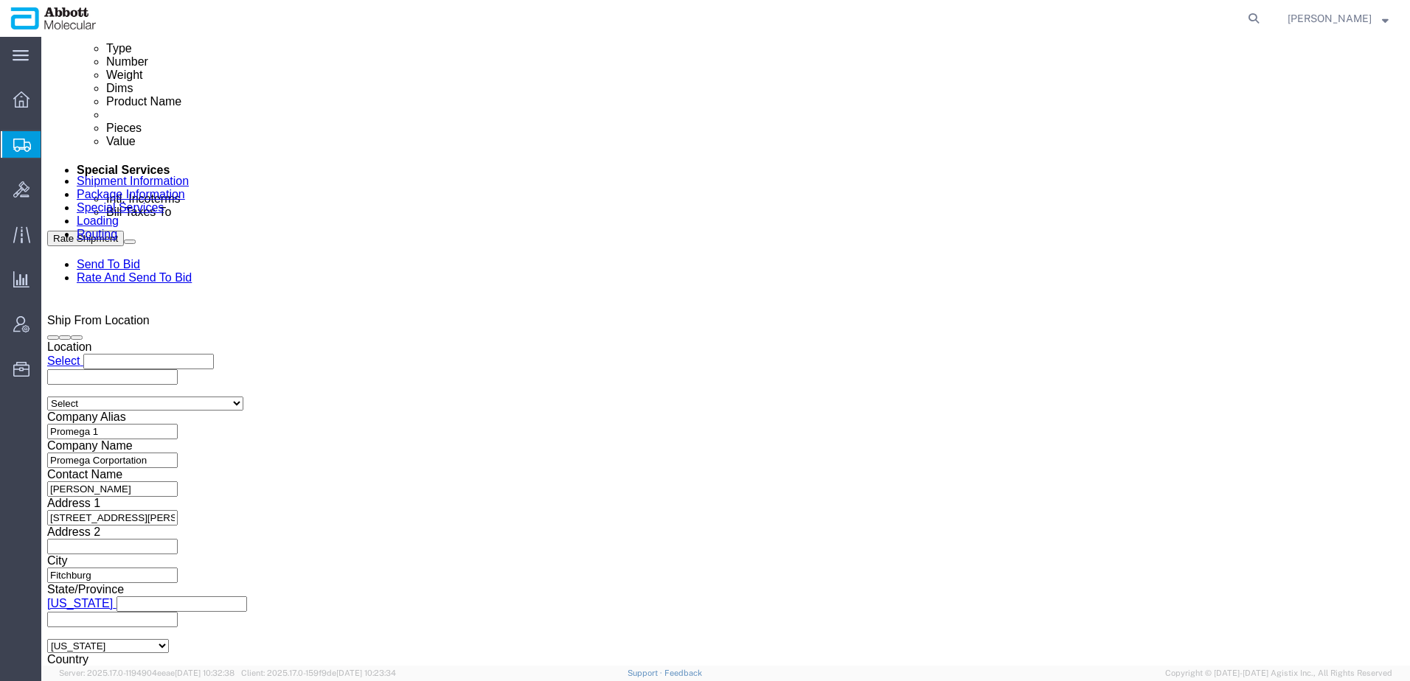
type input "4900271810"
click button "Rate Shipment"
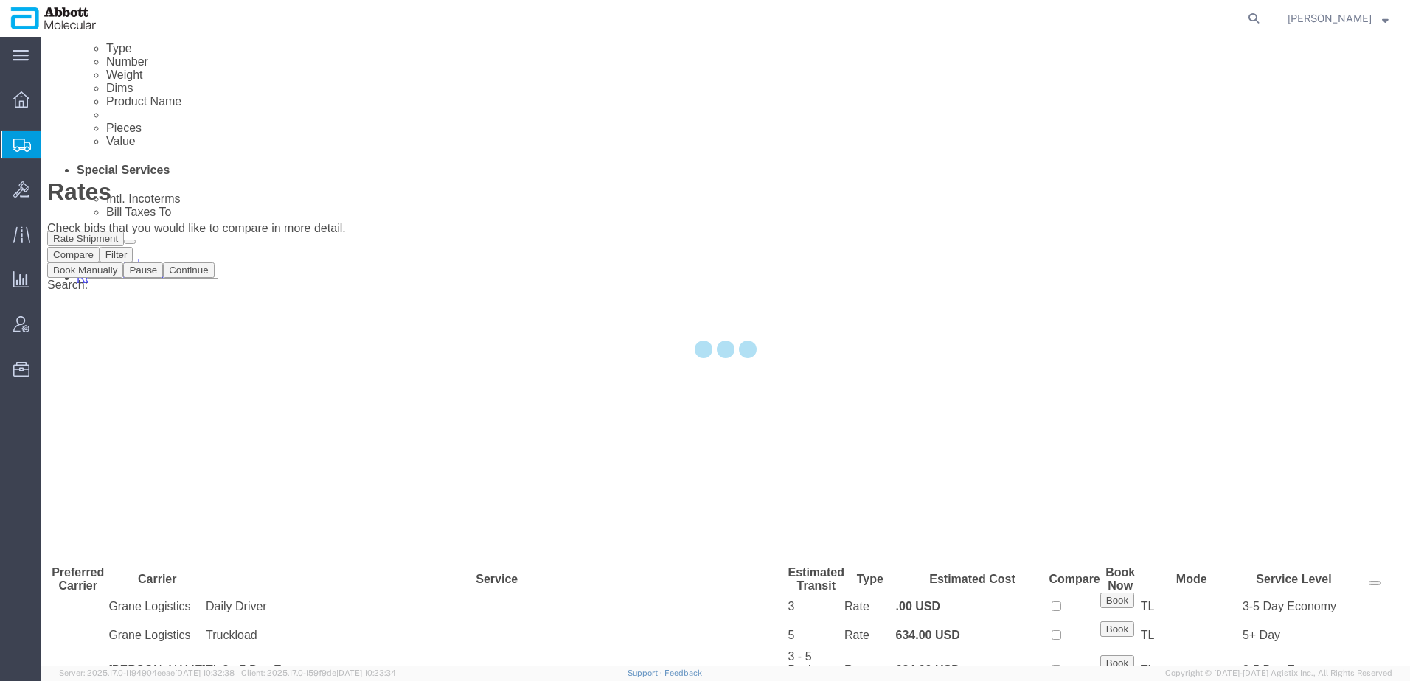
scroll to position [0, 0]
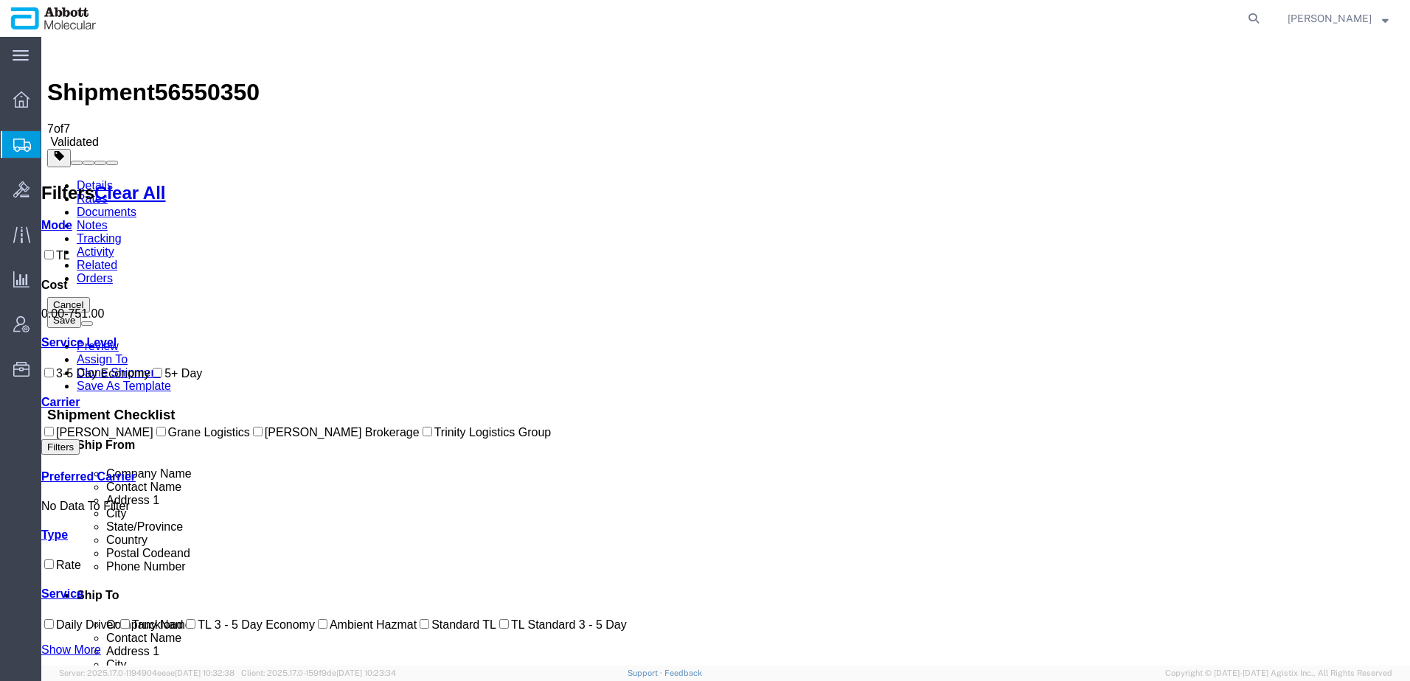
drag, startPoint x: 299, startPoint y: 183, endPoint x: 401, endPoint y: 181, distance: 102.5
click at [203, 79] on span "56550350" at bounding box center [207, 92] width 105 height 27
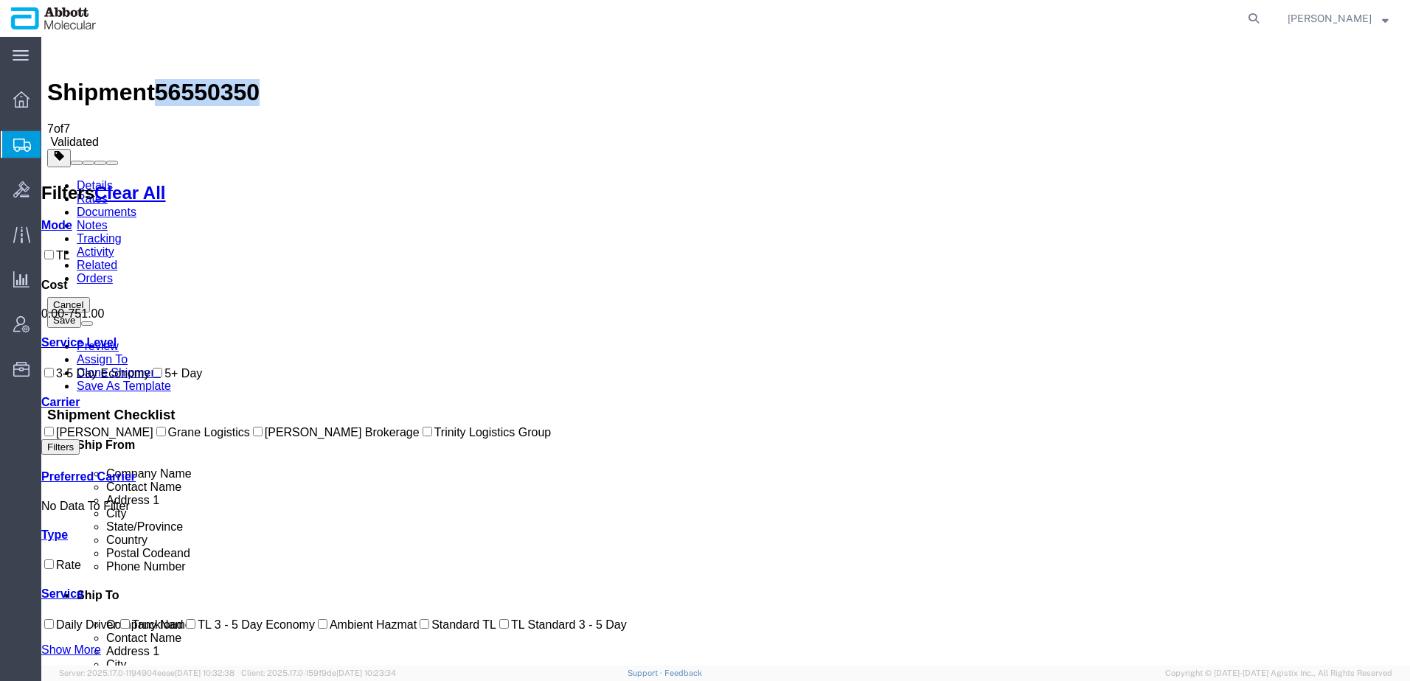
copy span "56550350"
